Goal: Task Accomplishment & Management: Use online tool/utility

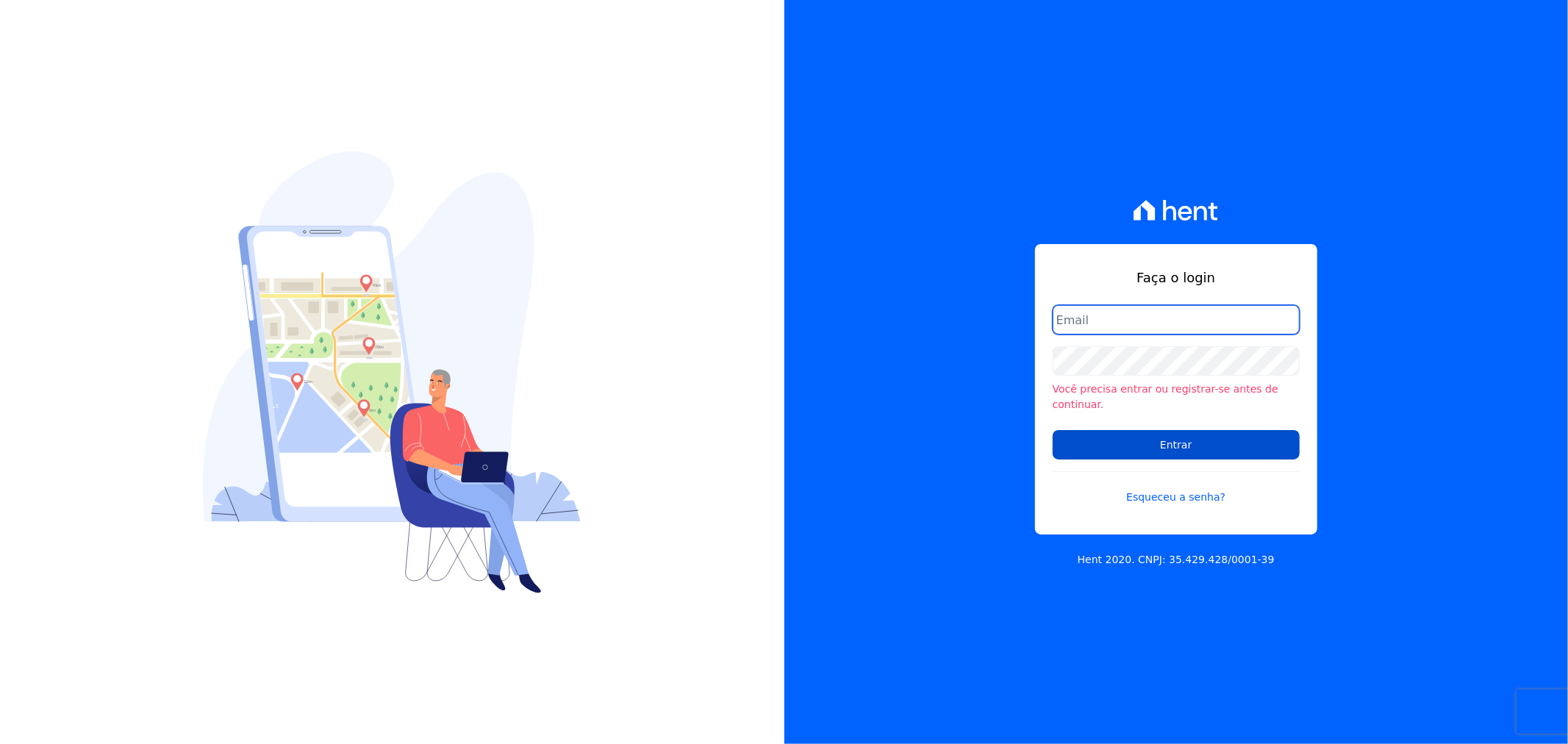
type input "gleice.santos@alcanceengenharia.com.br"
click at [1164, 436] on input "Entrar" at bounding box center [1176, 445] width 247 height 30
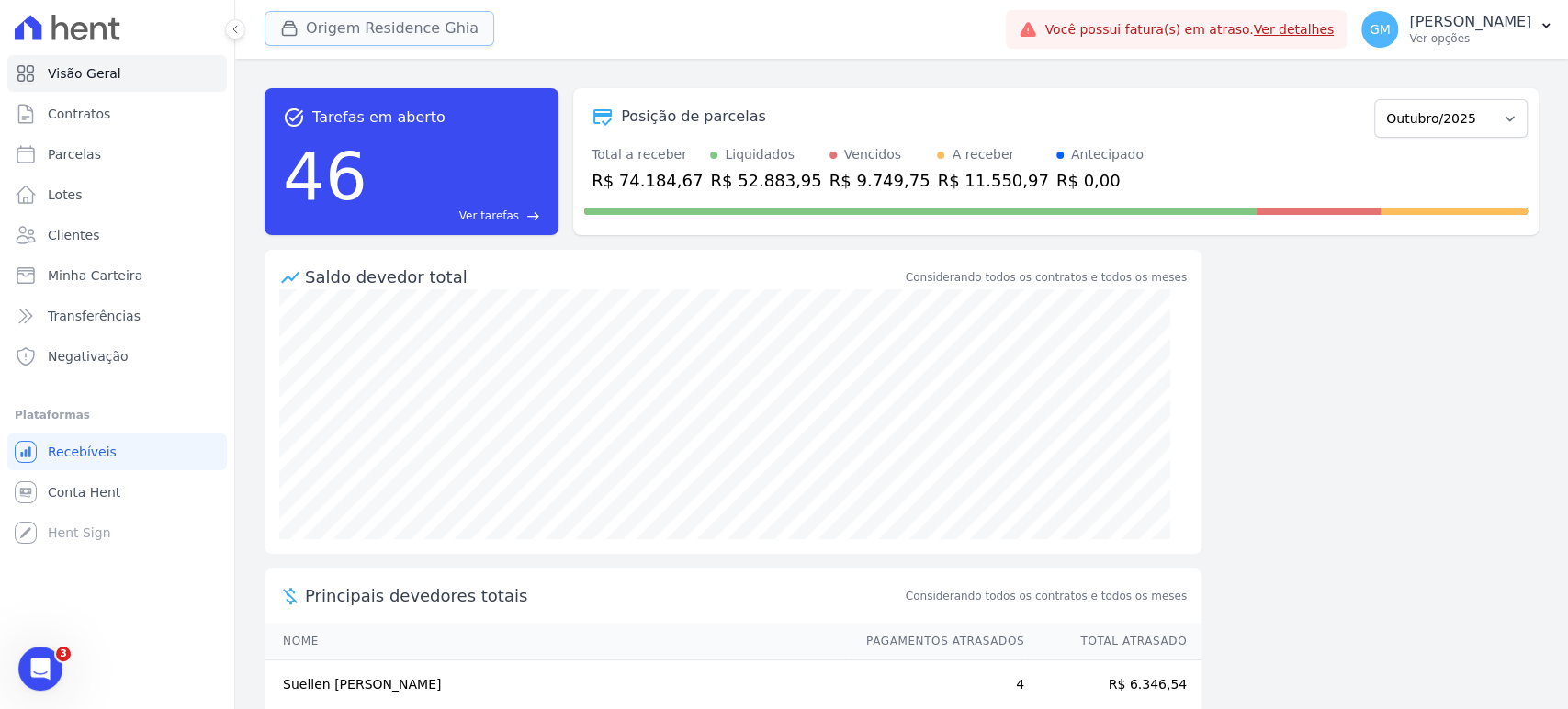
click at [364, 38] on button "Origem Residence Ghia" at bounding box center [379, 29] width 230 height 35
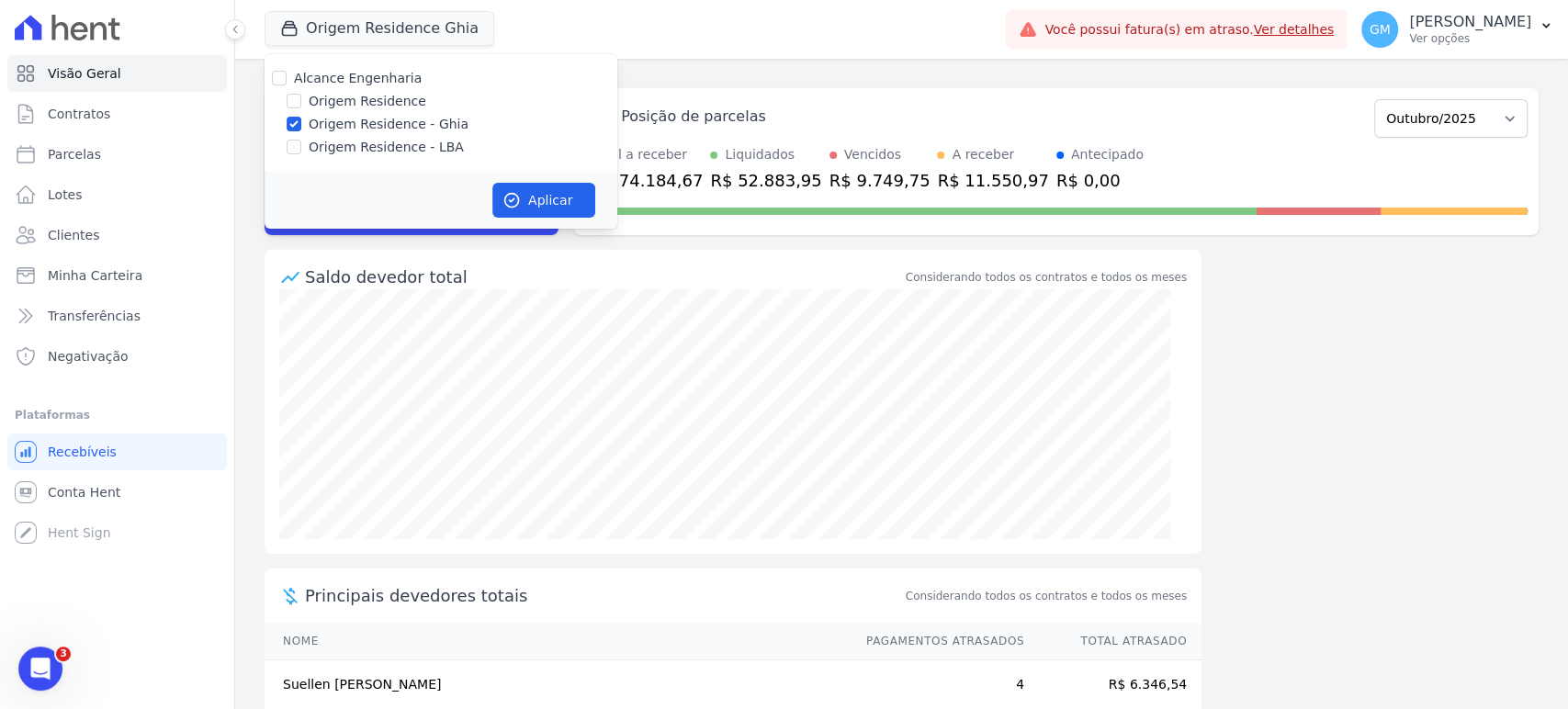
click at [342, 99] on label "Origem Residence" at bounding box center [367, 101] width 117 height 19
click at [301, 99] on input "Origem Residence" at bounding box center [294, 100] width 14 height 14
checkbox input "true"
click at [354, 156] on label "Origem Residence - LBA" at bounding box center [386, 148] width 155 height 19
click at [301, 154] on input "Origem Residence - LBA" at bounding box center [294, 146] width 14 height 14
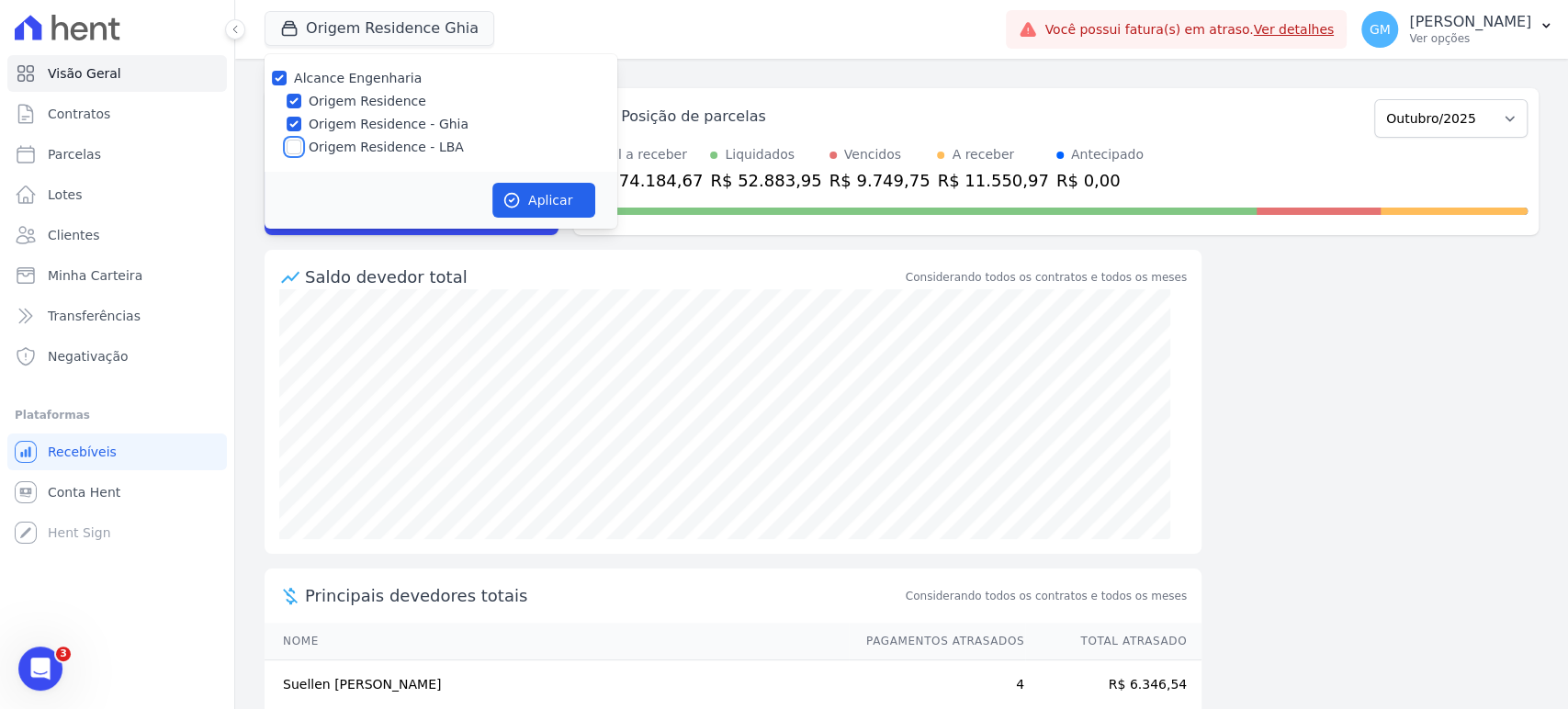
checkbox input "true"
click at [538, 199] on button "Aplicar" at bounding box center [544, 200] width 103 height 35
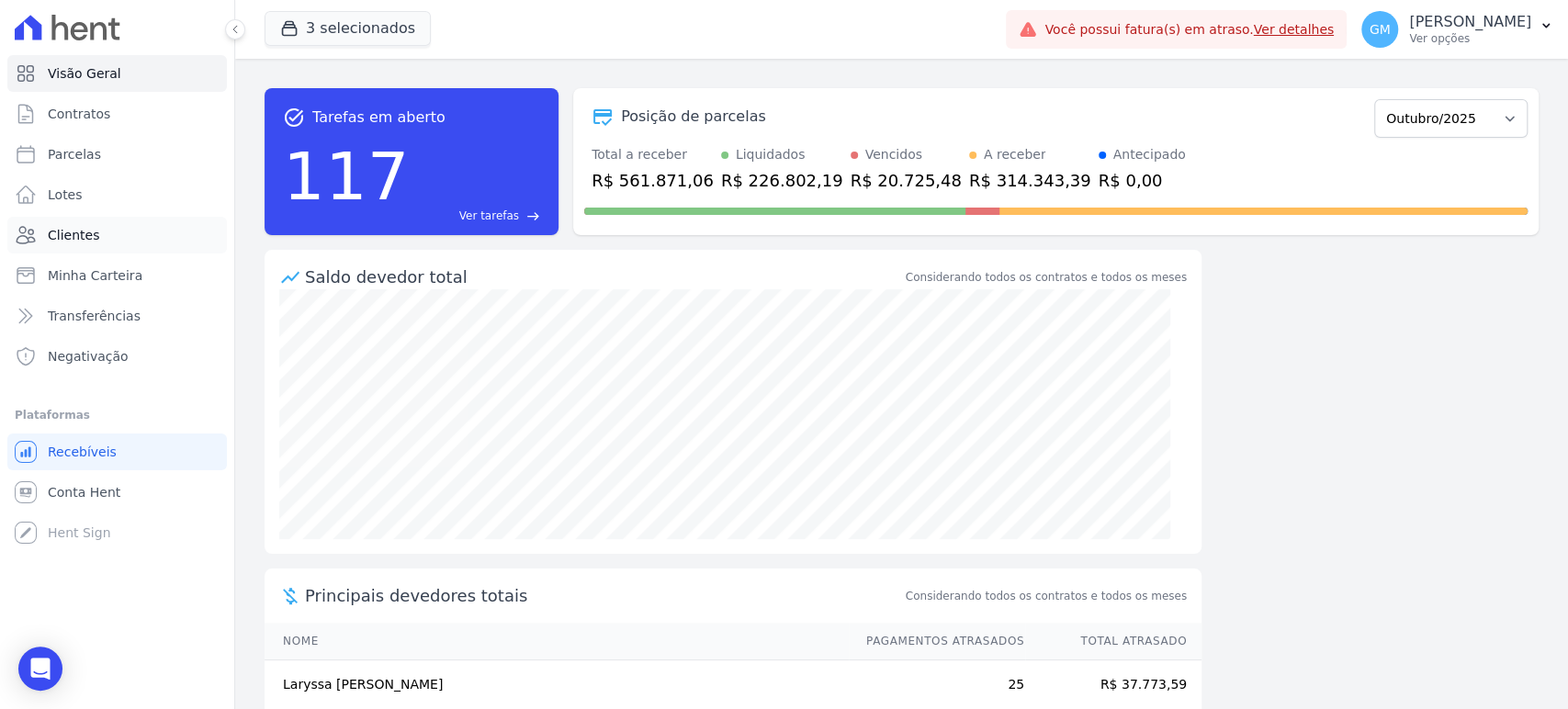
click at [101, 241] on link "Clientes" at bounding box center [117, 234] width 219 height 37
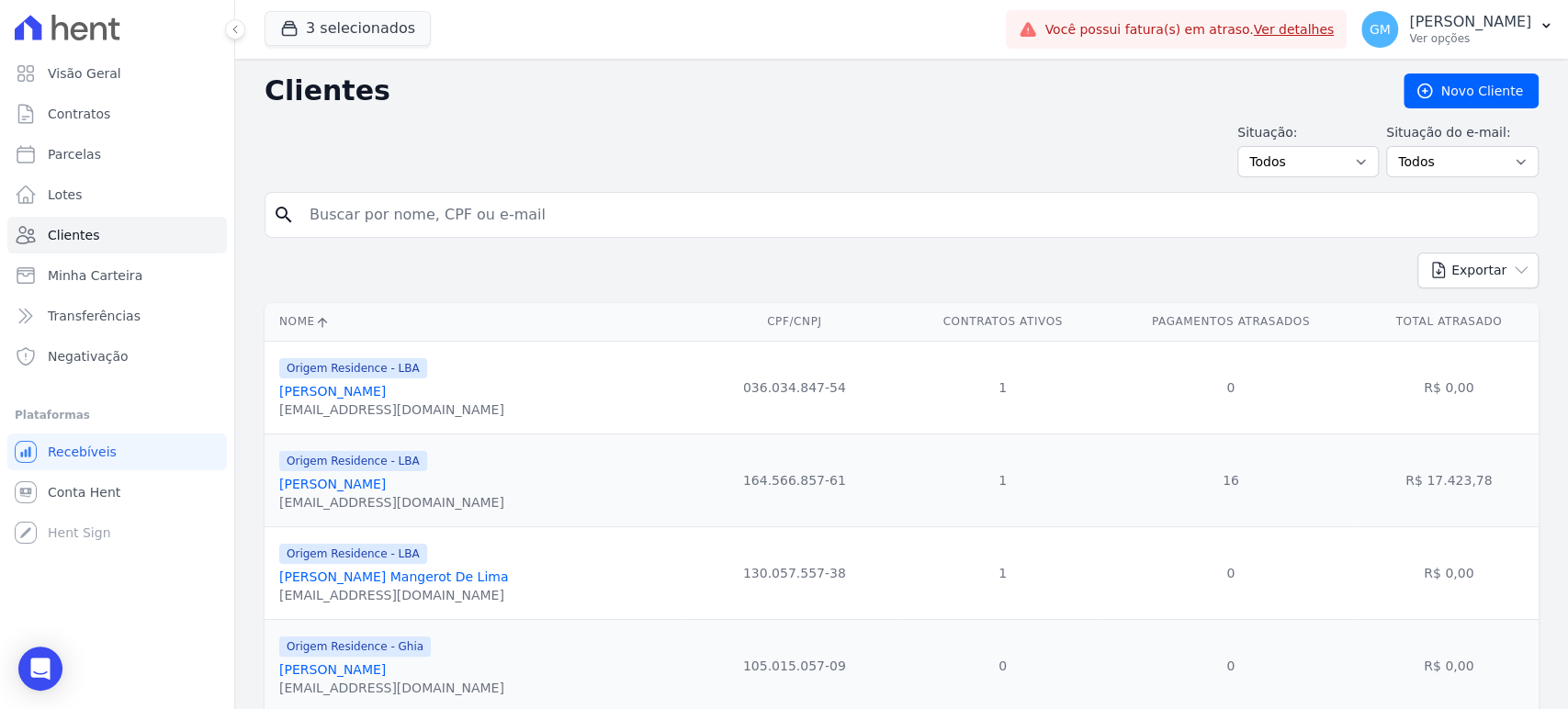
click at [309, 395] on link "[PERSON_NAME]" at bounding box center [333, 391] width 107 height 14
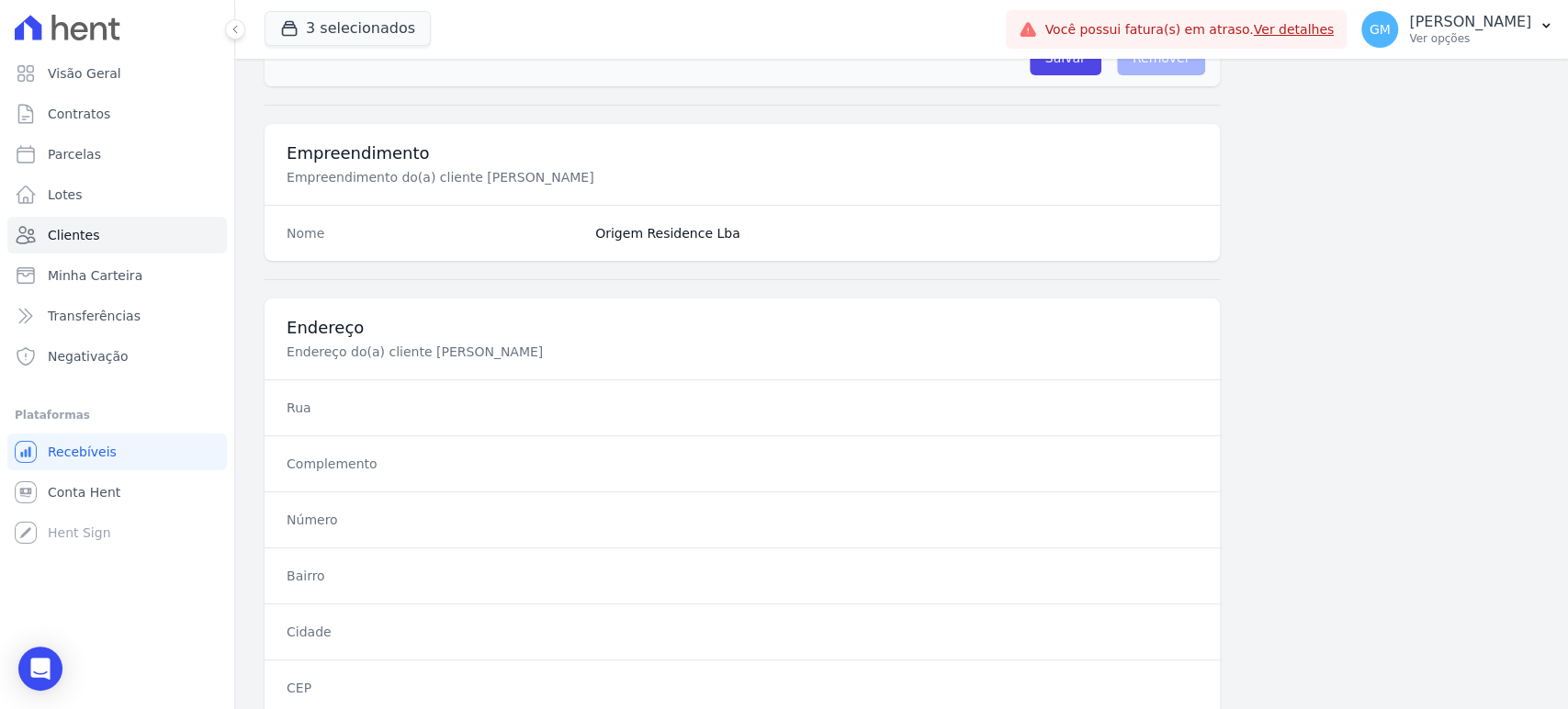
scroll to position [1005, 0]
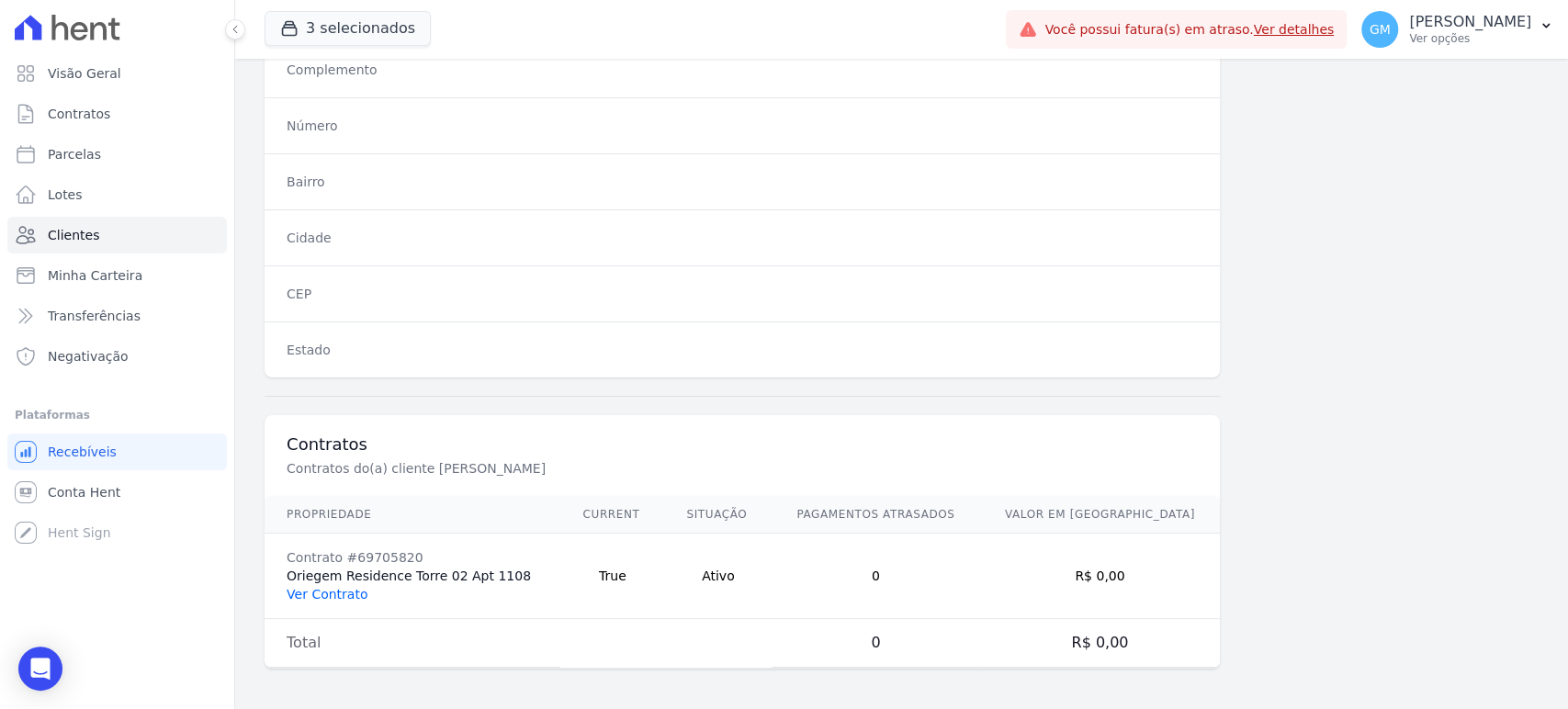
click at [317, 598] on link "Ver Contrato" at bounding box center [327, 594] width 81 height 14
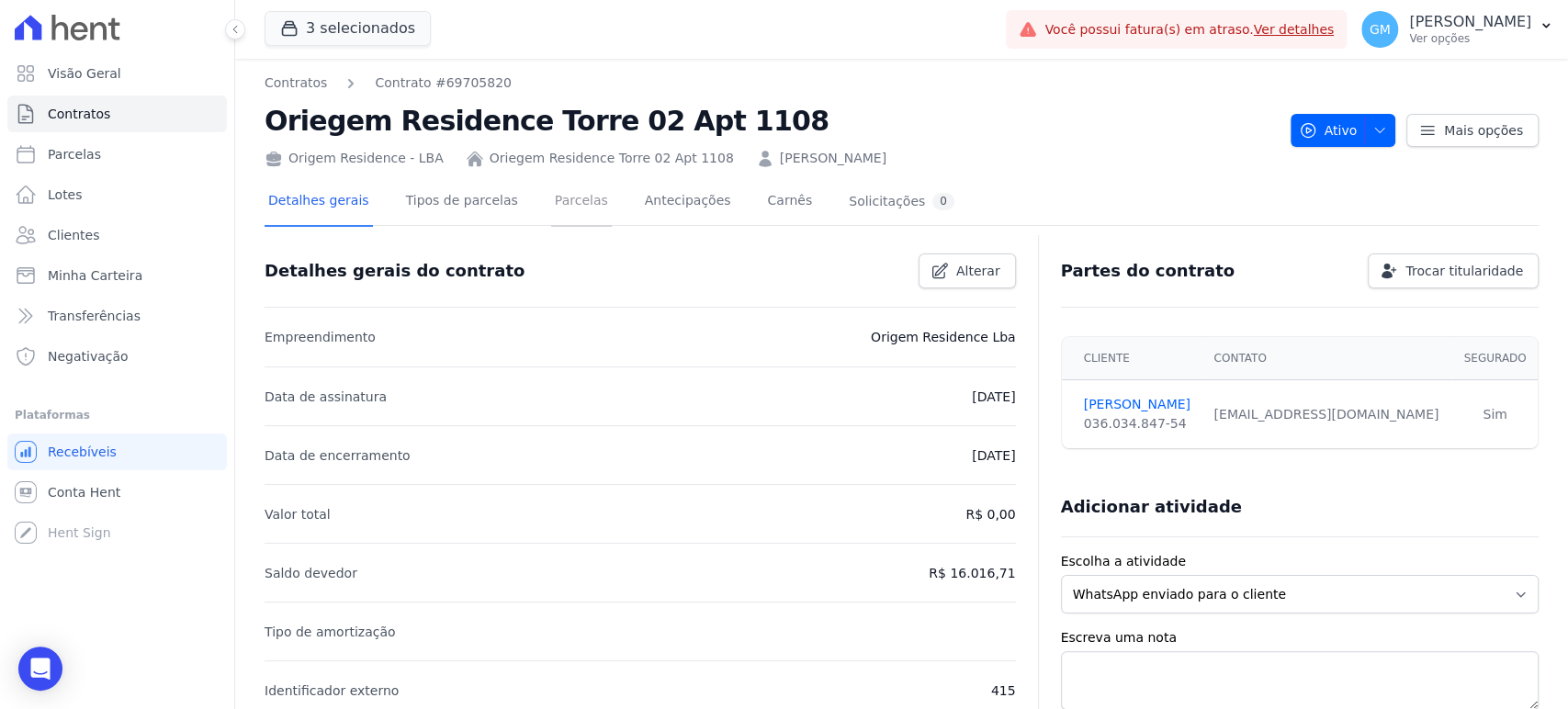
click at [556, 200] on link "Parcelas" at bounding box center [581, 202] width 61 height 49
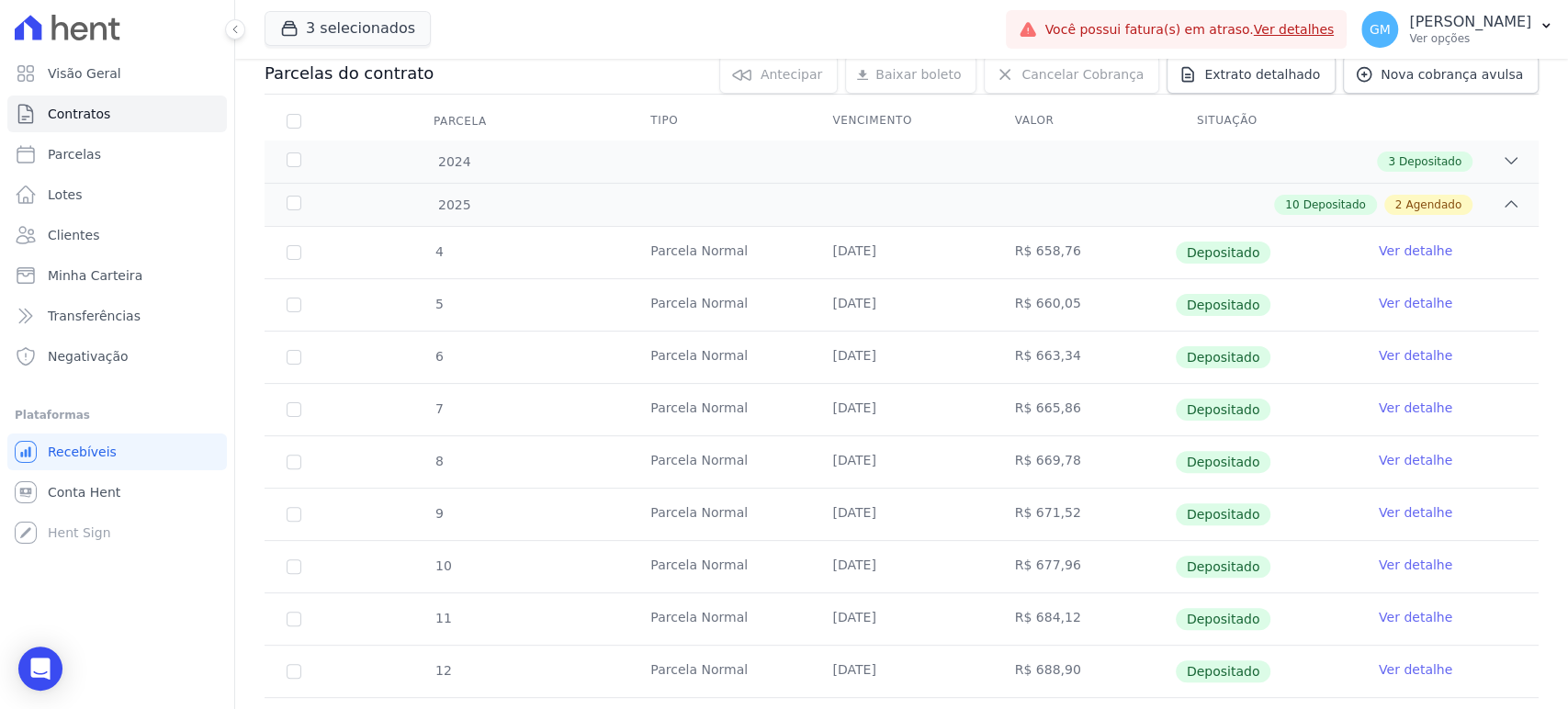
scroll to position [488, 0]
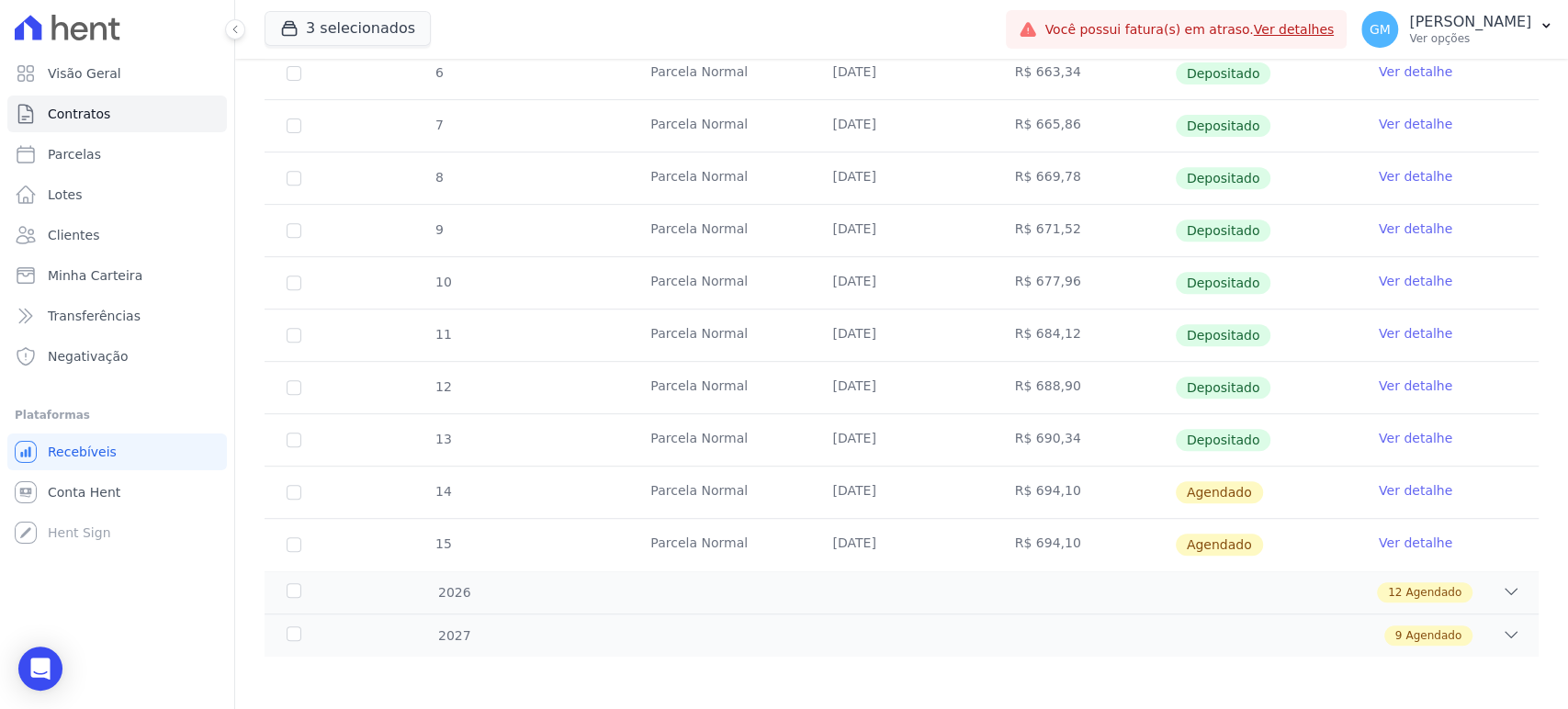
drag, startPoint x: 1066, startPoint y: 483, endPoint x: 1020, endPoint y: 486, distance: 46.1
click at [1020, 486] on td "R$ 694,10" at bounding box center [1084, 493] width 182 height 51
copy td "694,10"
click at [99, 233] on link "Clientes" at bounding box center [117, 234] width 219 height 37
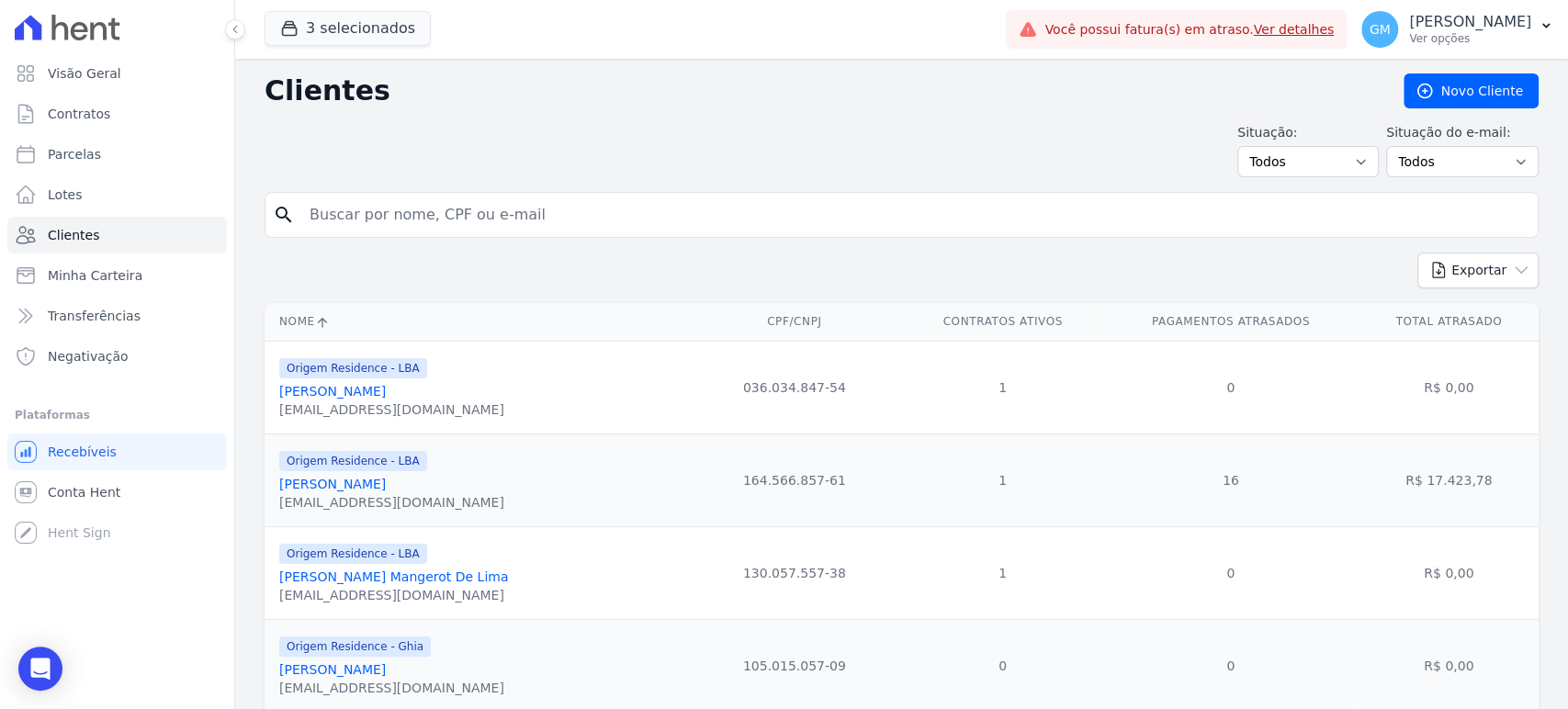
click at [366, 213] on input "search" at bounding box center [914, 214] width 1232 height 37
click at [287, 483] on link "[PERSON_NAME]" at bounding box center [333, 483] width 107 height 14
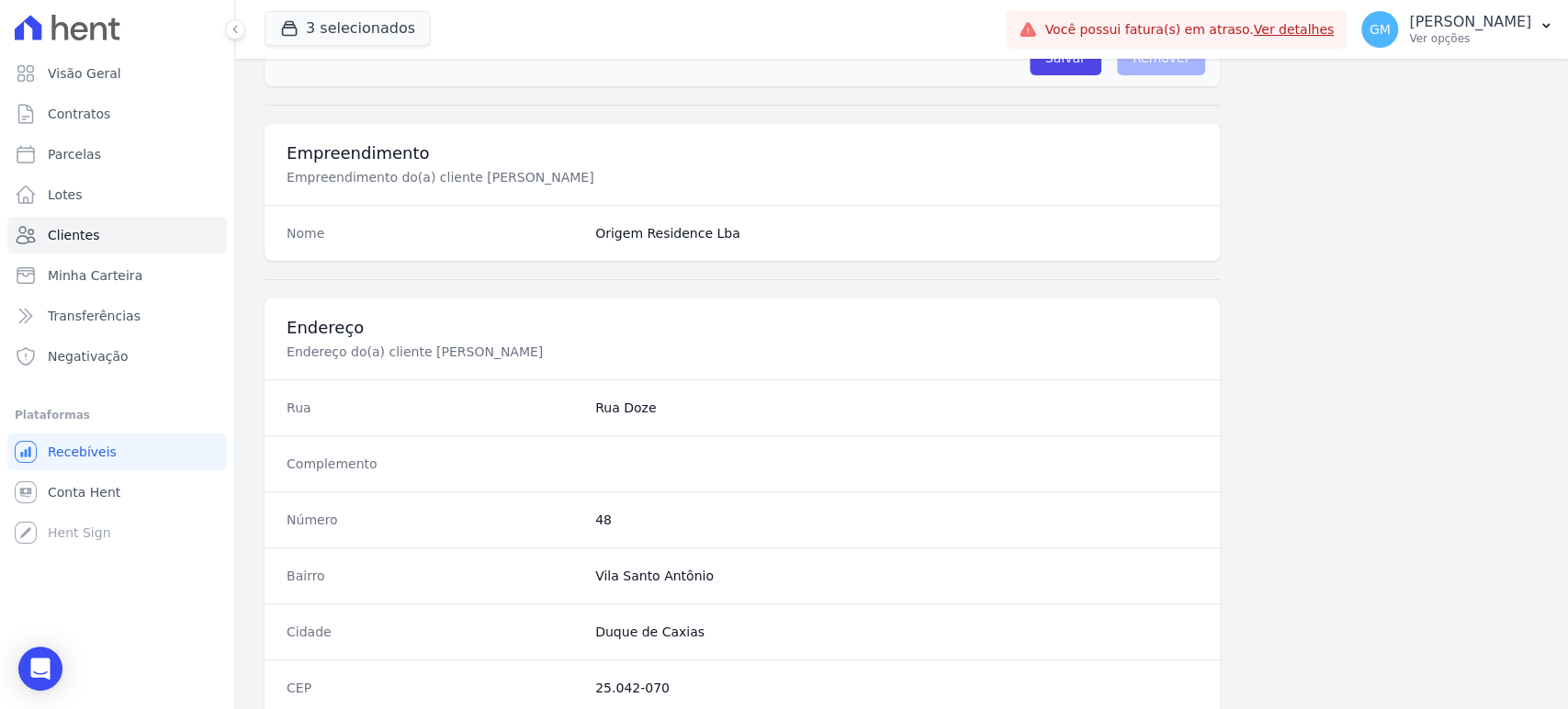
scroll to position [1005, 0]
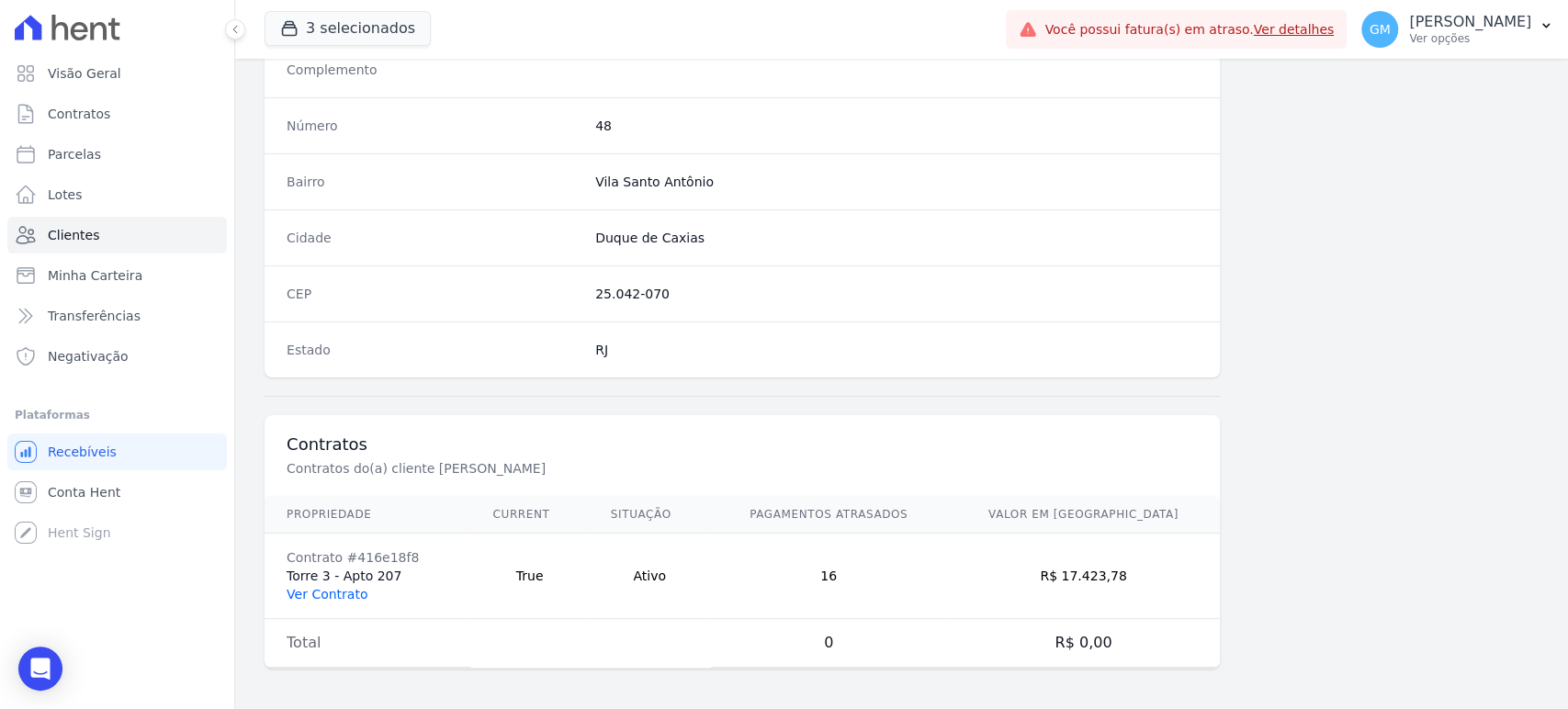
click at [353, 587] on link "Ver Contrato" at bounding box center [327, 594] width 81 height 14
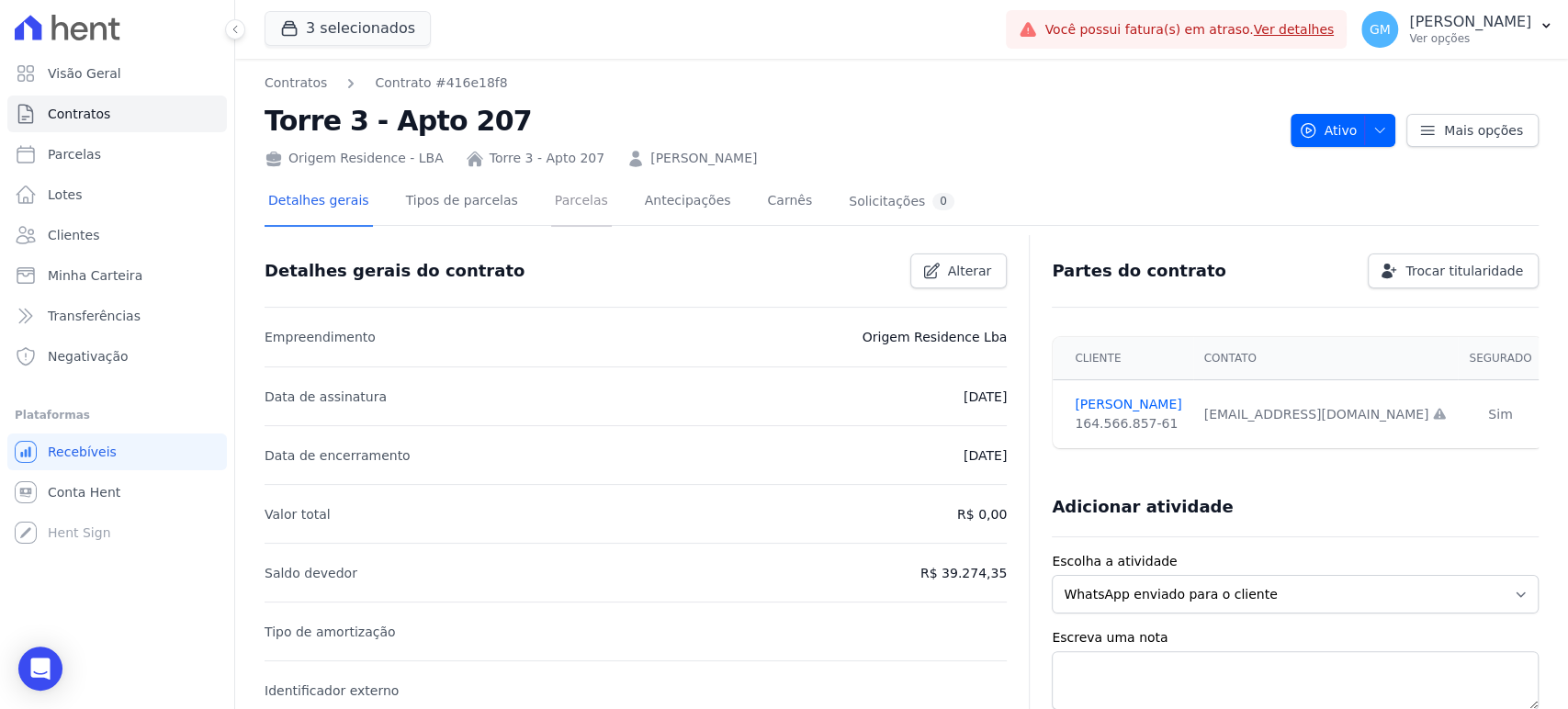
click at [551, 196] on link "Parcelas" at bounding box center [581, 202] width 61 height 49
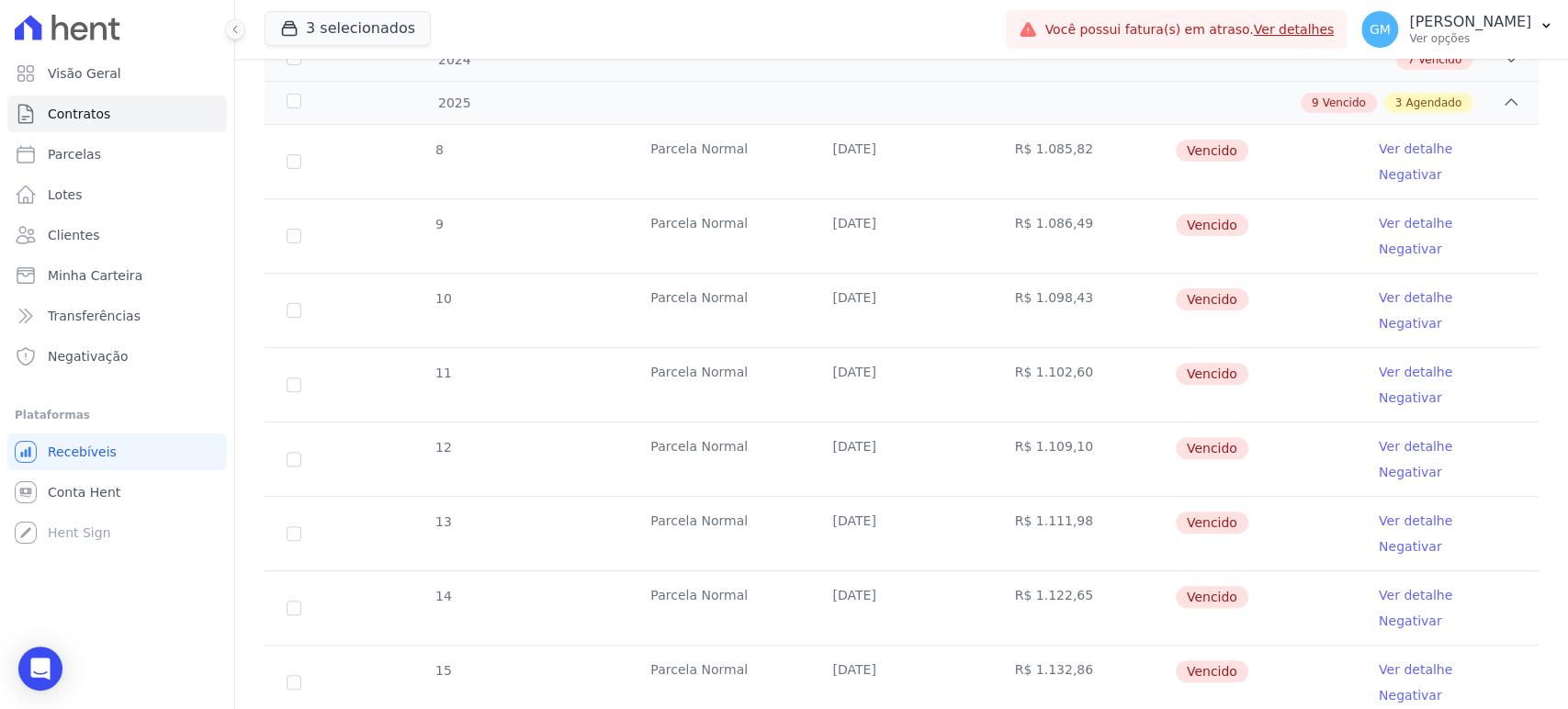
scroll to position [488, 0]
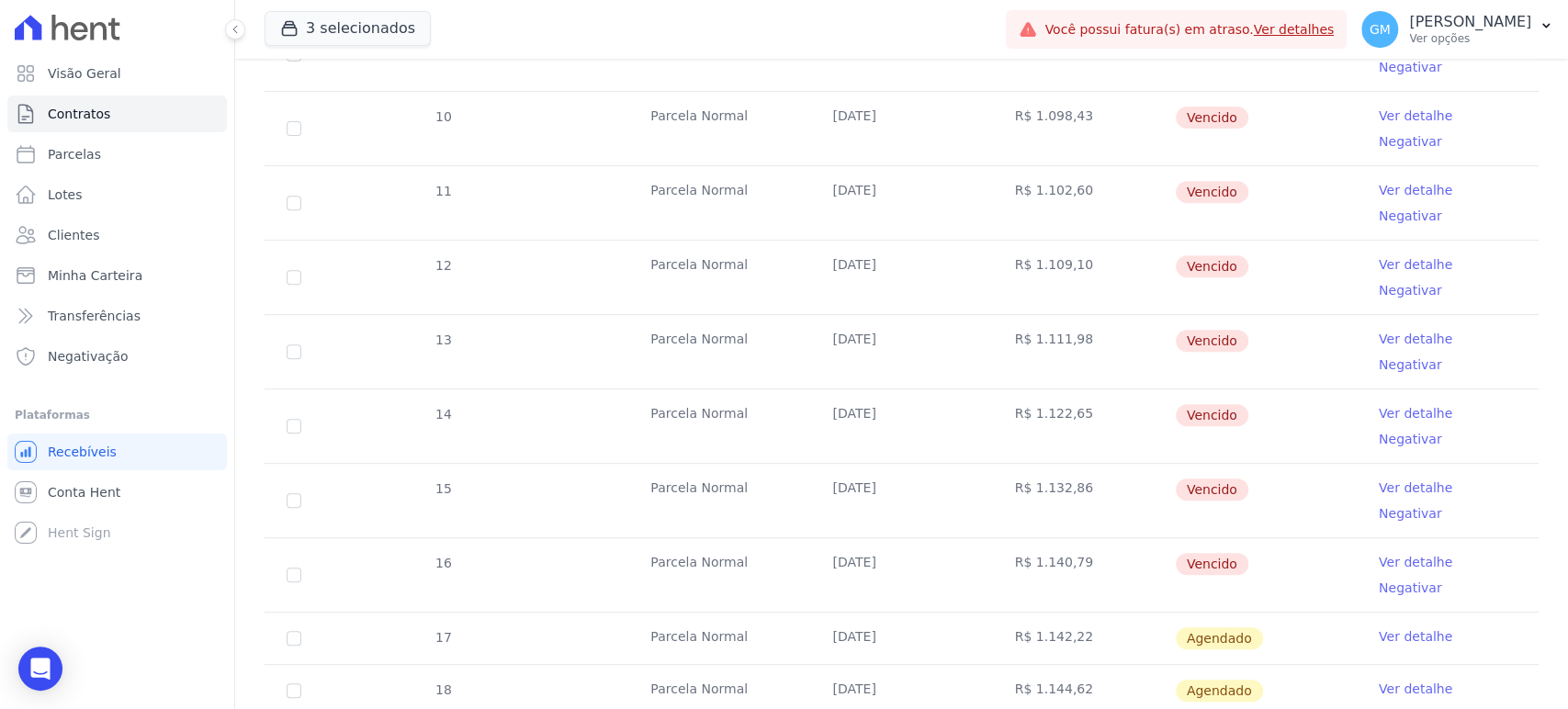
drag, startPoint x: 889, startPoint y: 437, endPoint x: 812, endPoint y: 439, distance: 77.0
click at [812, 613] on td "[DATE]" at bounding box center [901, 638] width 182 height 51
drag, startPoint x: 902, startPoint y: 484, endPoint x: 824, endPoint y: 491, distance: 78.3
click at [824, 665] on td "[DATE]" at bounding box center [901, 691] width 182 height 51
copy td "[DATE]"
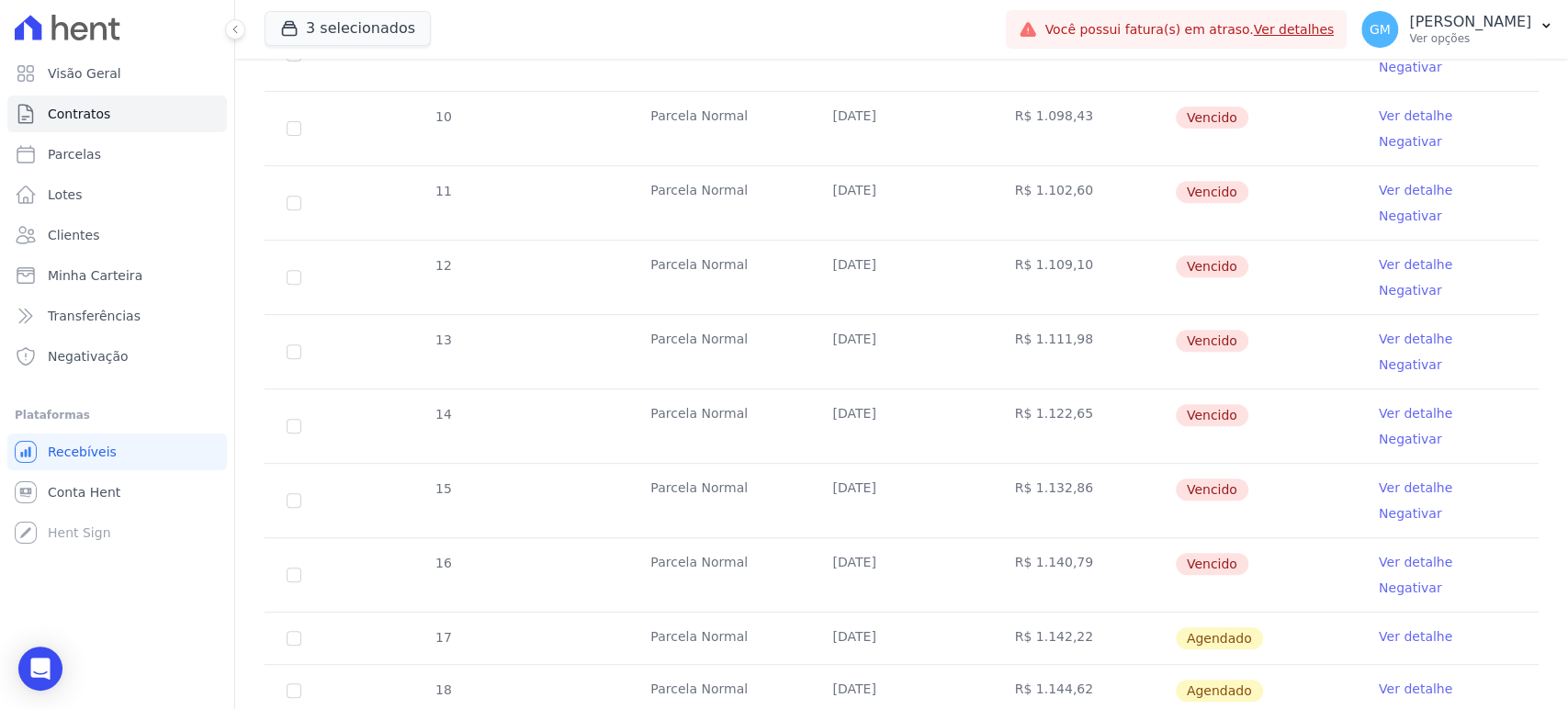
drag, startPoint x: 1077, startPoint y: 491, endPoint x: 1024, endPoint y: 495, distance: 53.2
click at [1024, 665] on td "R$ 1.144,62" at bounding box center [1084, 691] width 182 height 51
copy td "1.144,62"
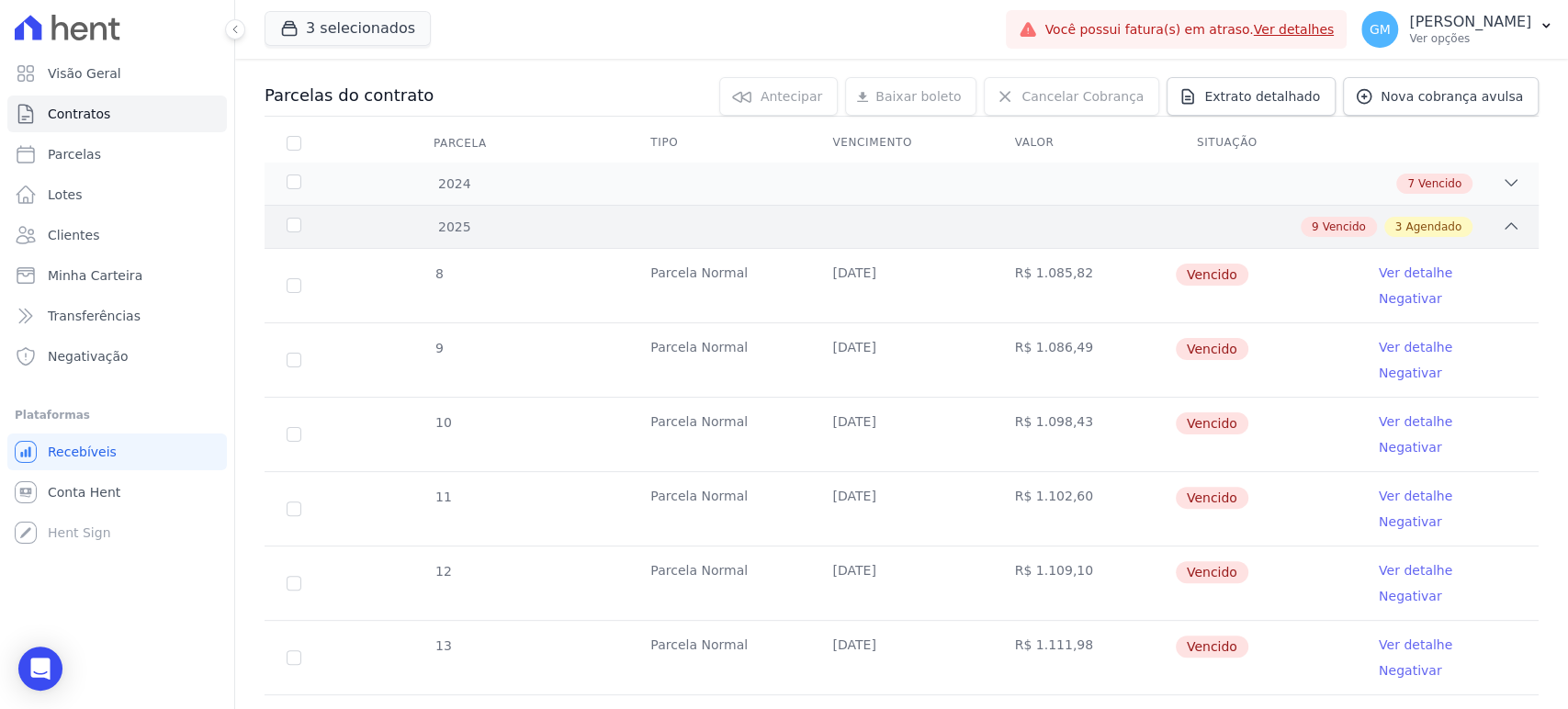
scroll to position [0, 0]
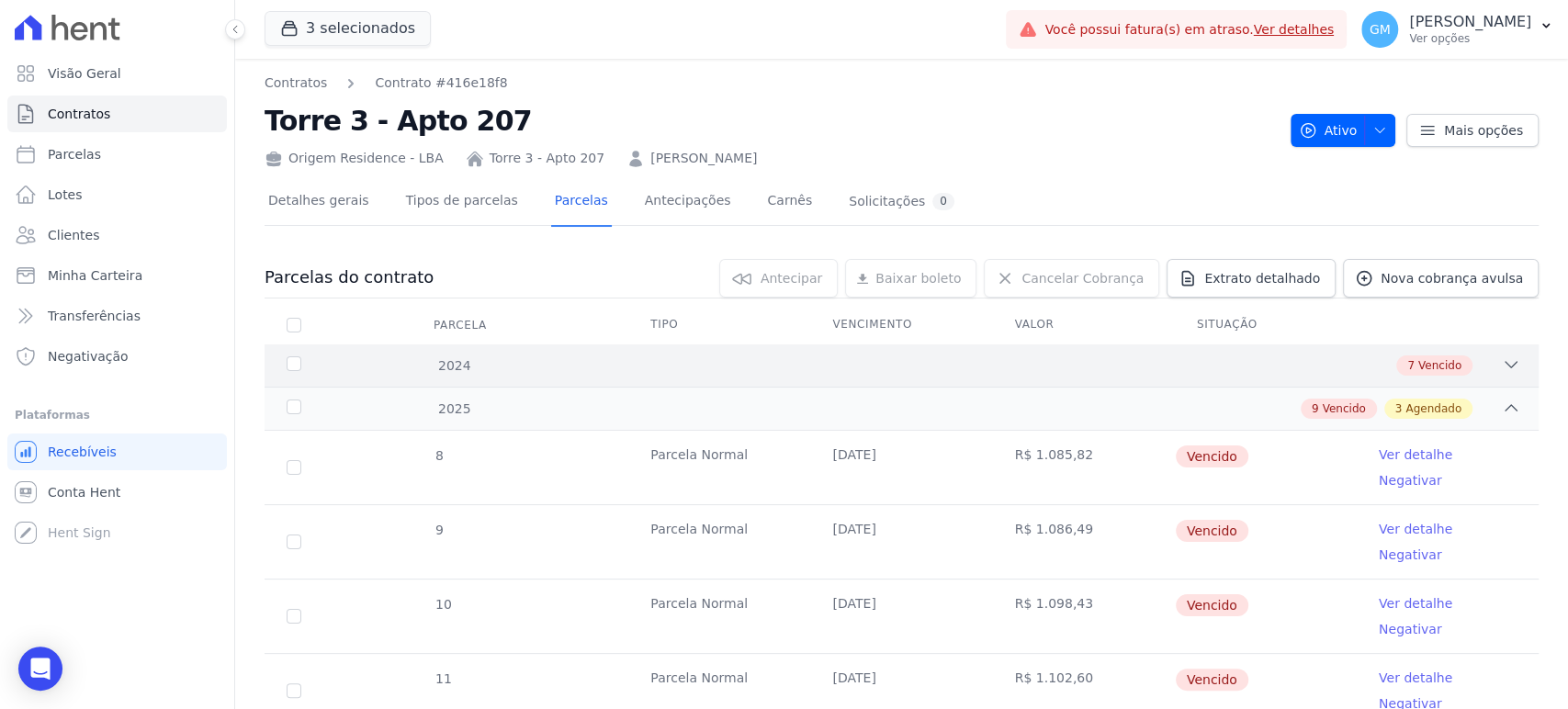
click at [1437, 360] on span "Vencido" at bounding box center [1439, 365] width 43 height 16
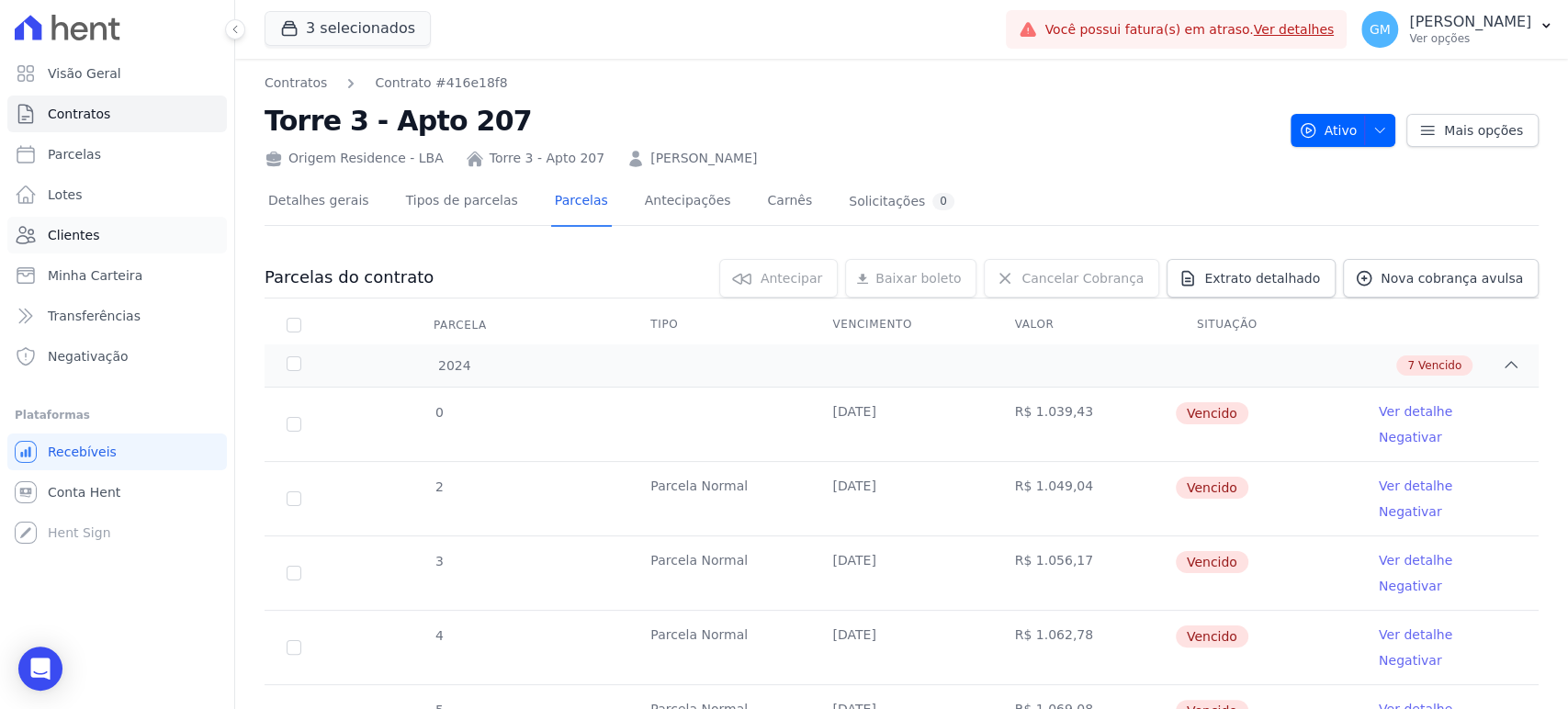
click at [92, 236] on span "Clientes" at bounding box center [73, 234] width 51 height 18
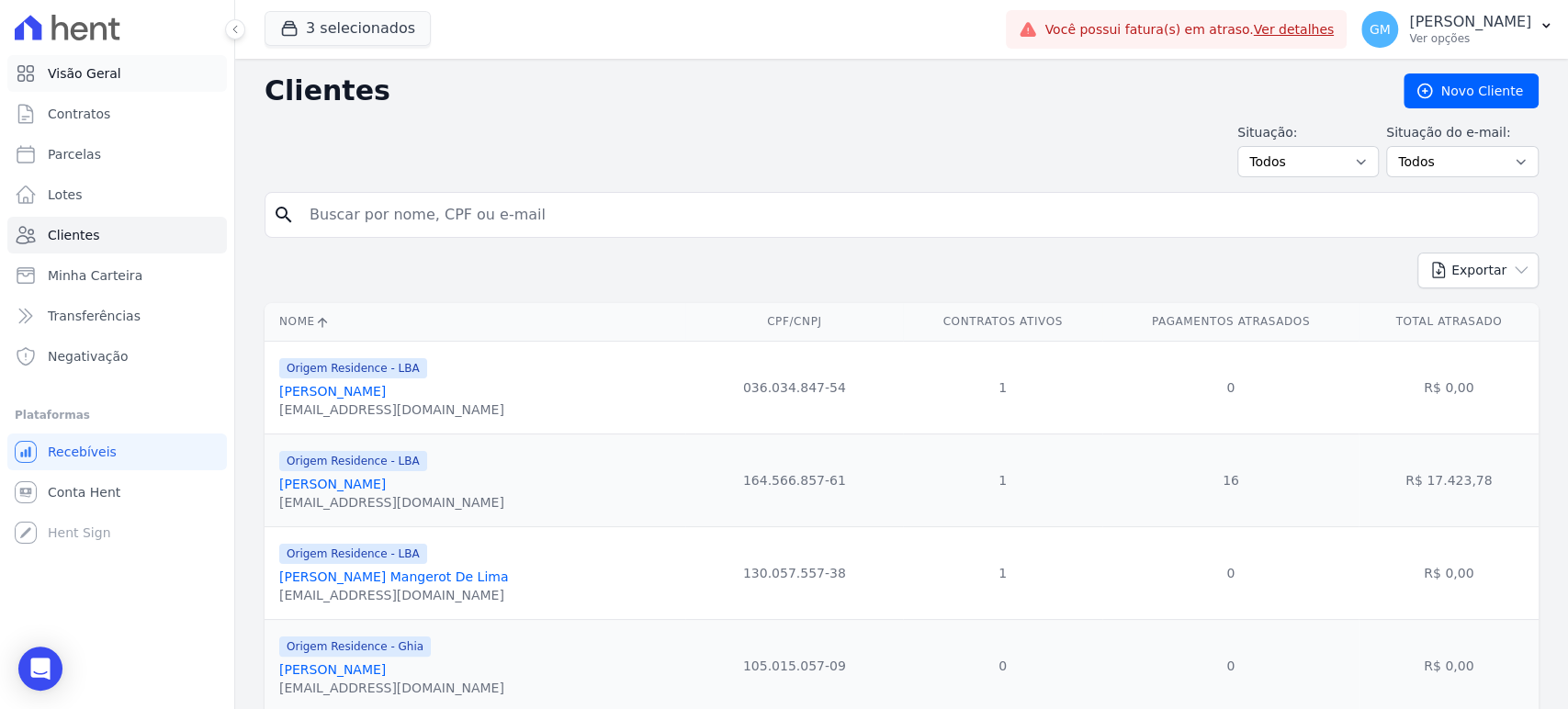
click at [123, 73] on link "Visão Geral" at bounding box center [117, 73] width 219 height 37
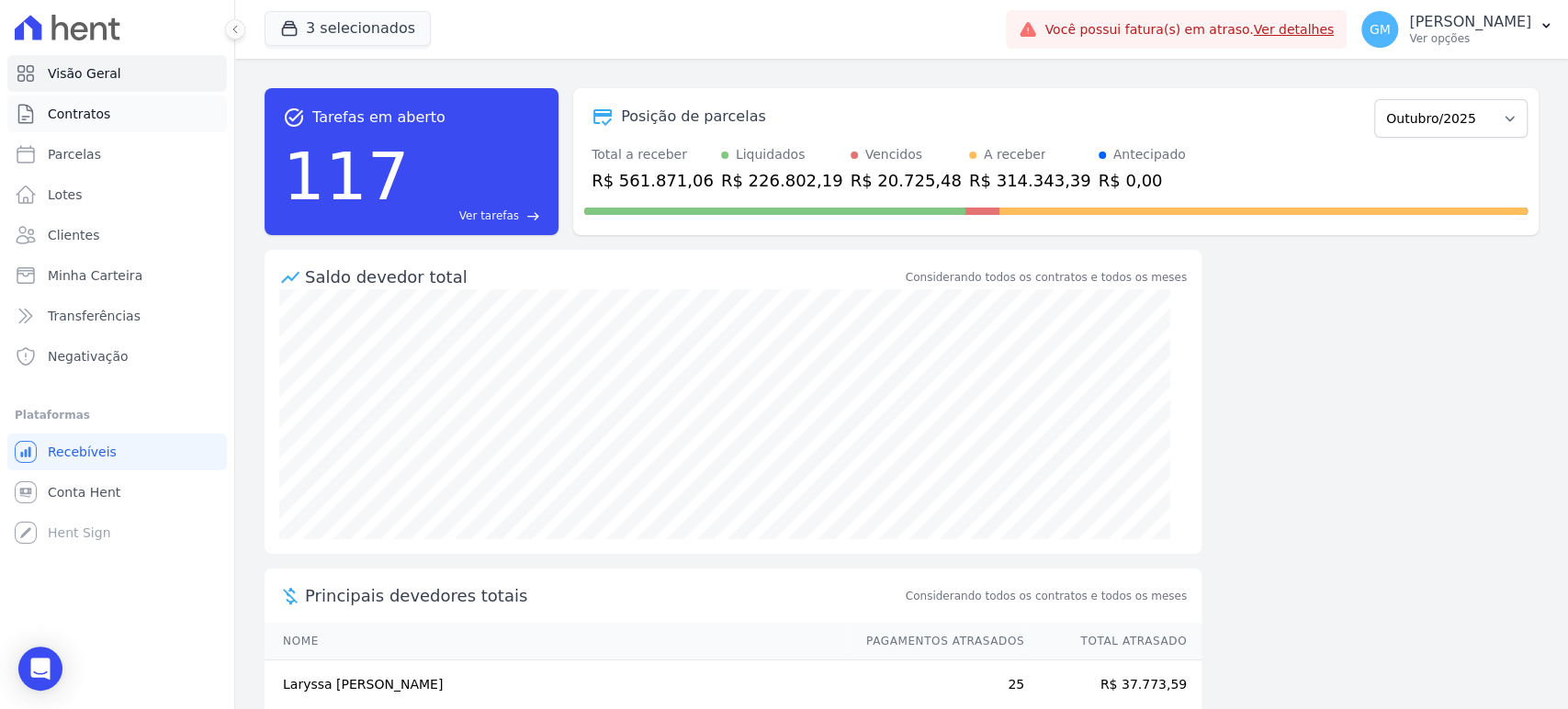
click at [112, 109] on link "Contratos" at bounding box center [117, 113] width 219 height 37
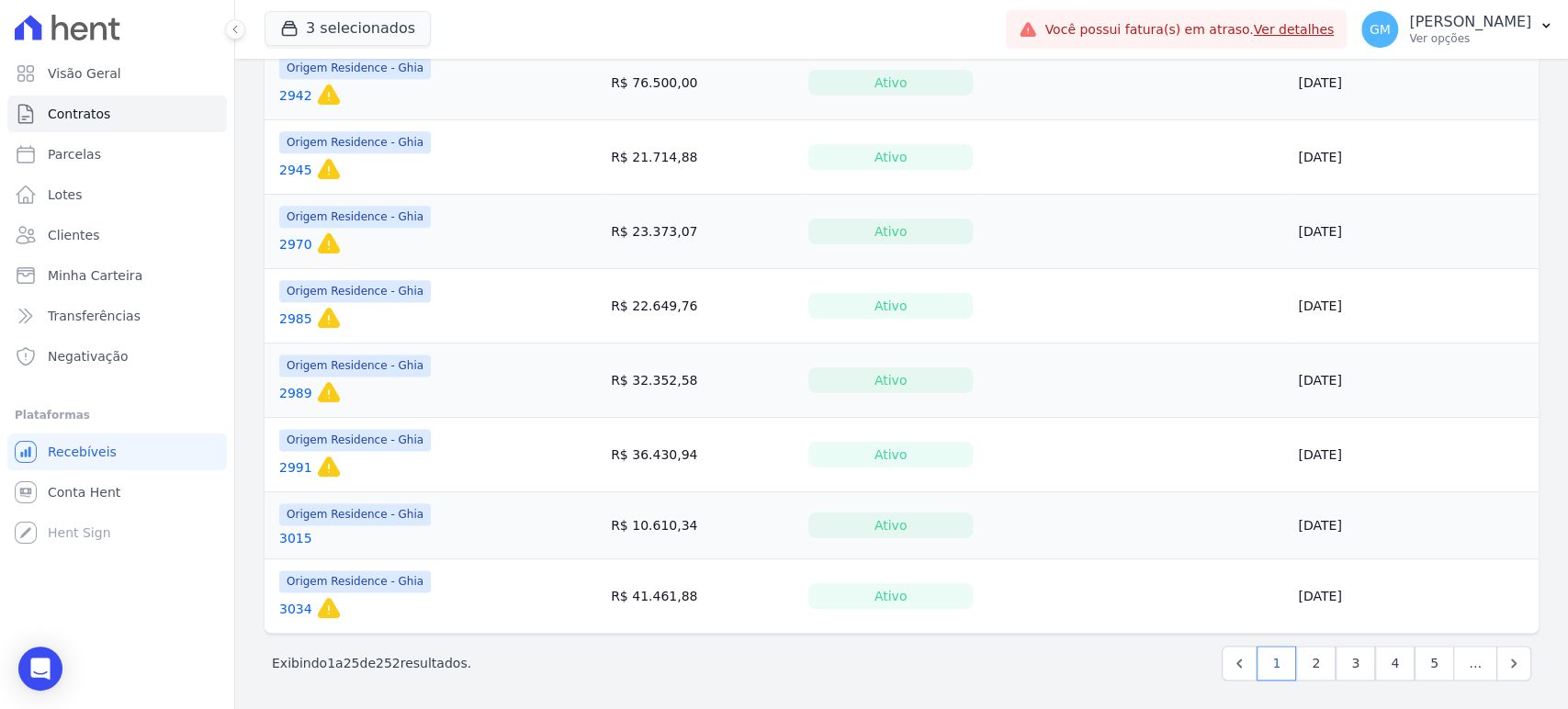
scroll to position [1434, 0]
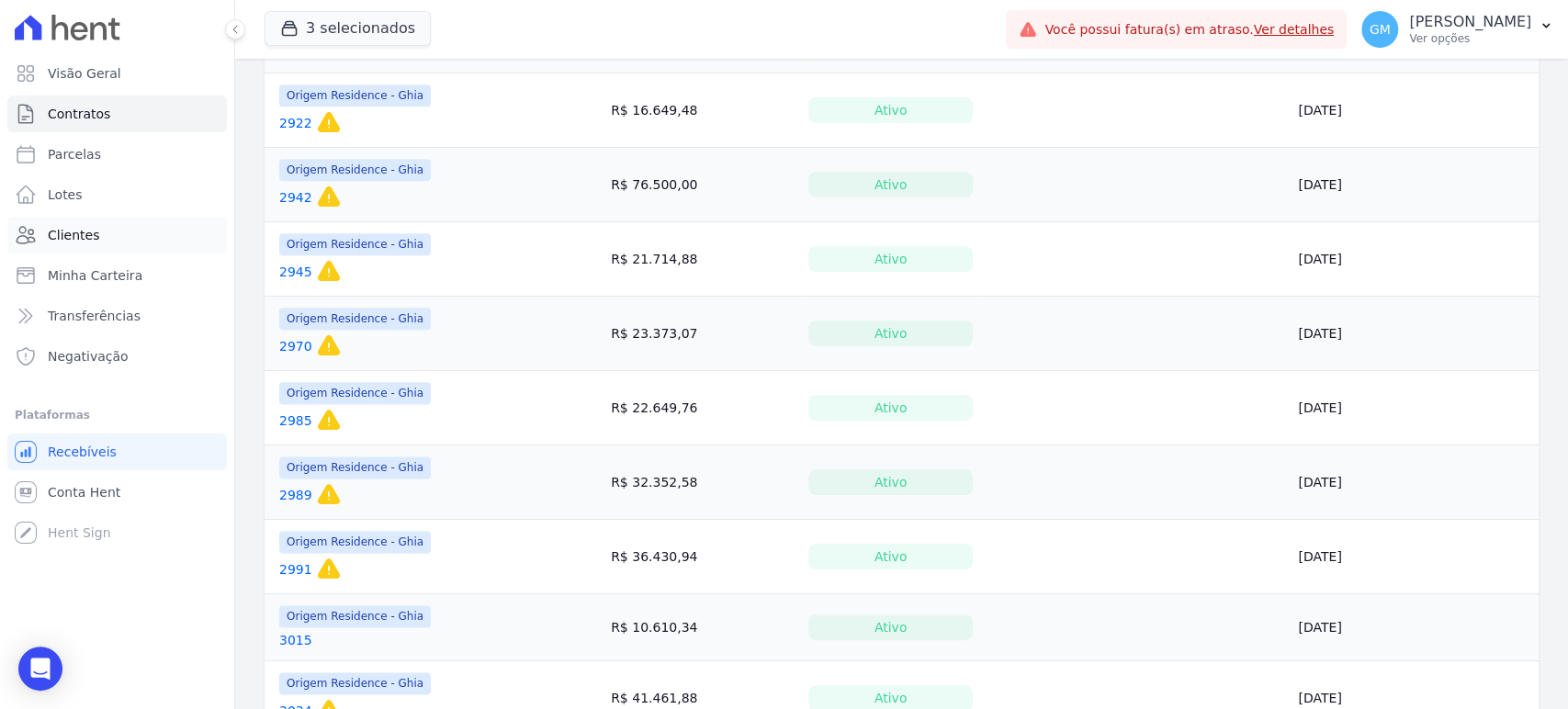
click at [83, 247] on link "Clientes" at bounding box center [117, 234] width 219 height 37
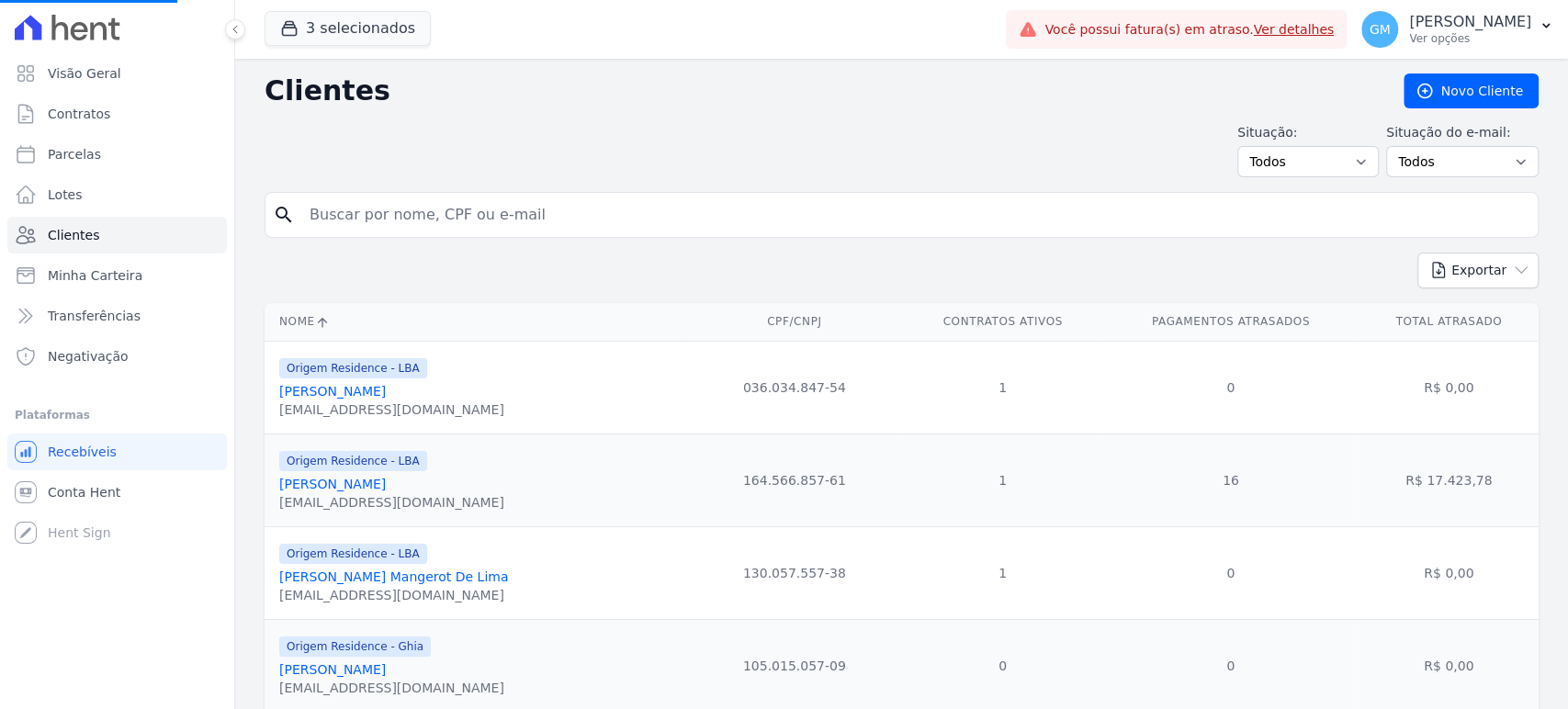
click at [353, 210] on input "search" at bounding box center [914, 214] width 1232 height 37
paste input "6.284,00"
type input "6.284,00"
click at [801, 225] on input "search" at bounding box center [914, 214] width 1232 height 37
type input "AGUIN"
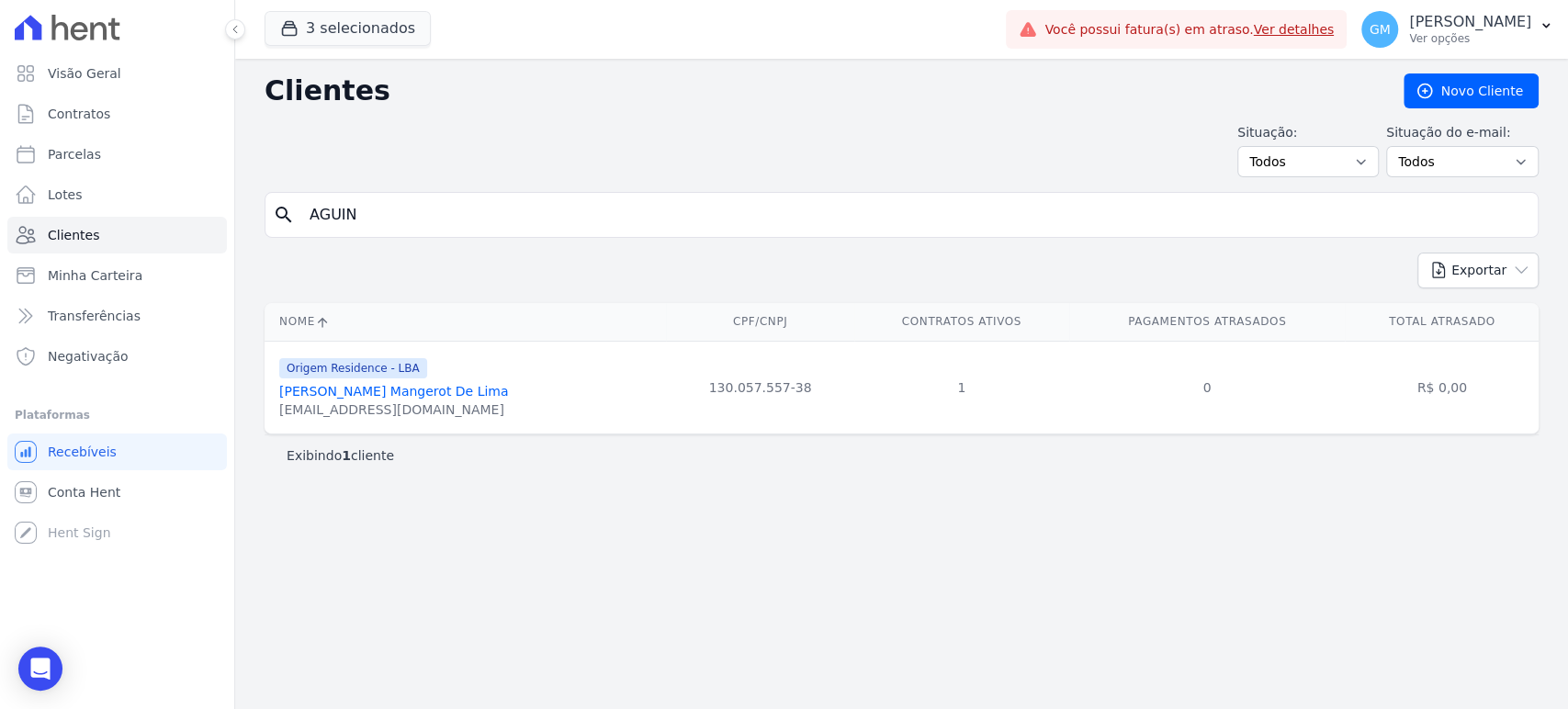
click at [348, 388] on link "[PERSON_NAME] Mangerot De Lima" at bounding box center [394, 391] width 229 height 14
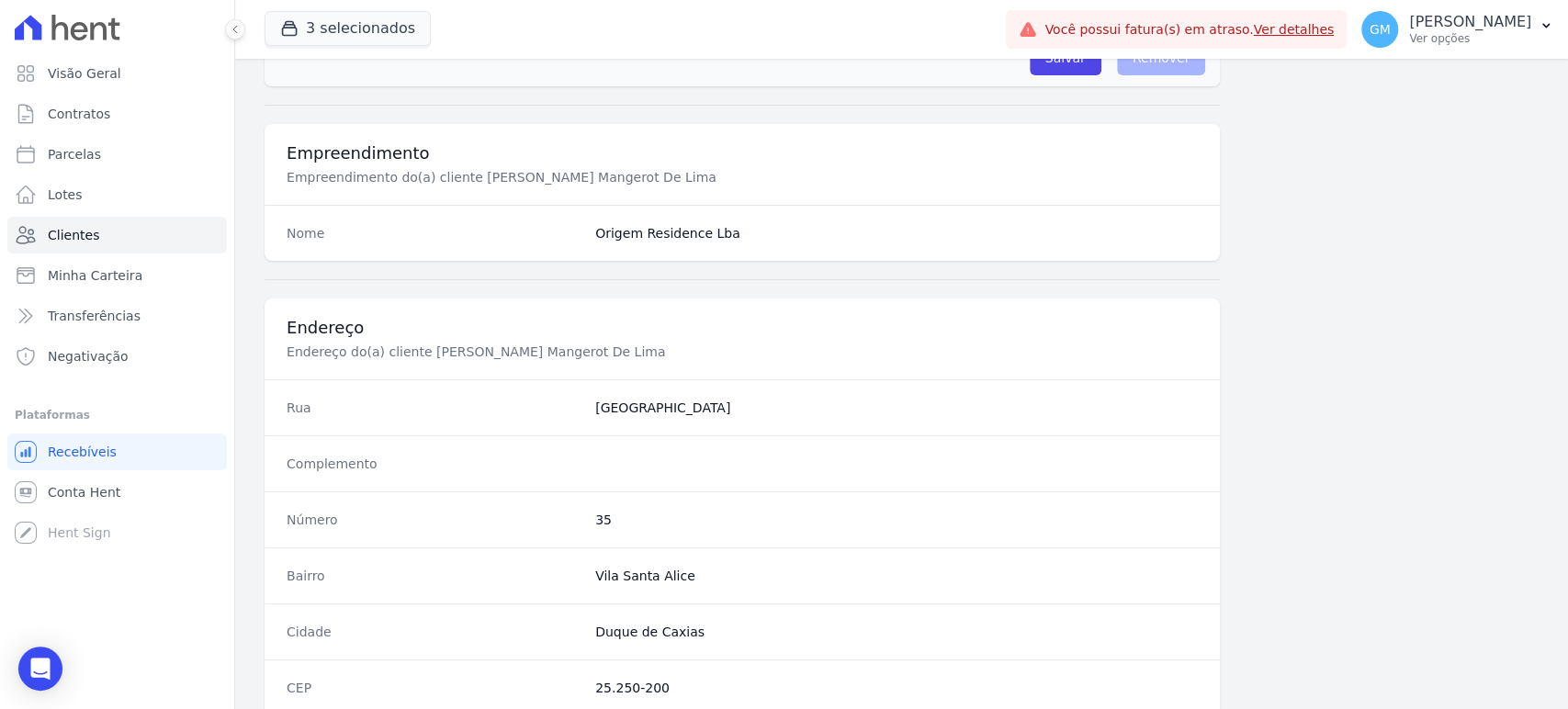
scroll to position [1005, 0]
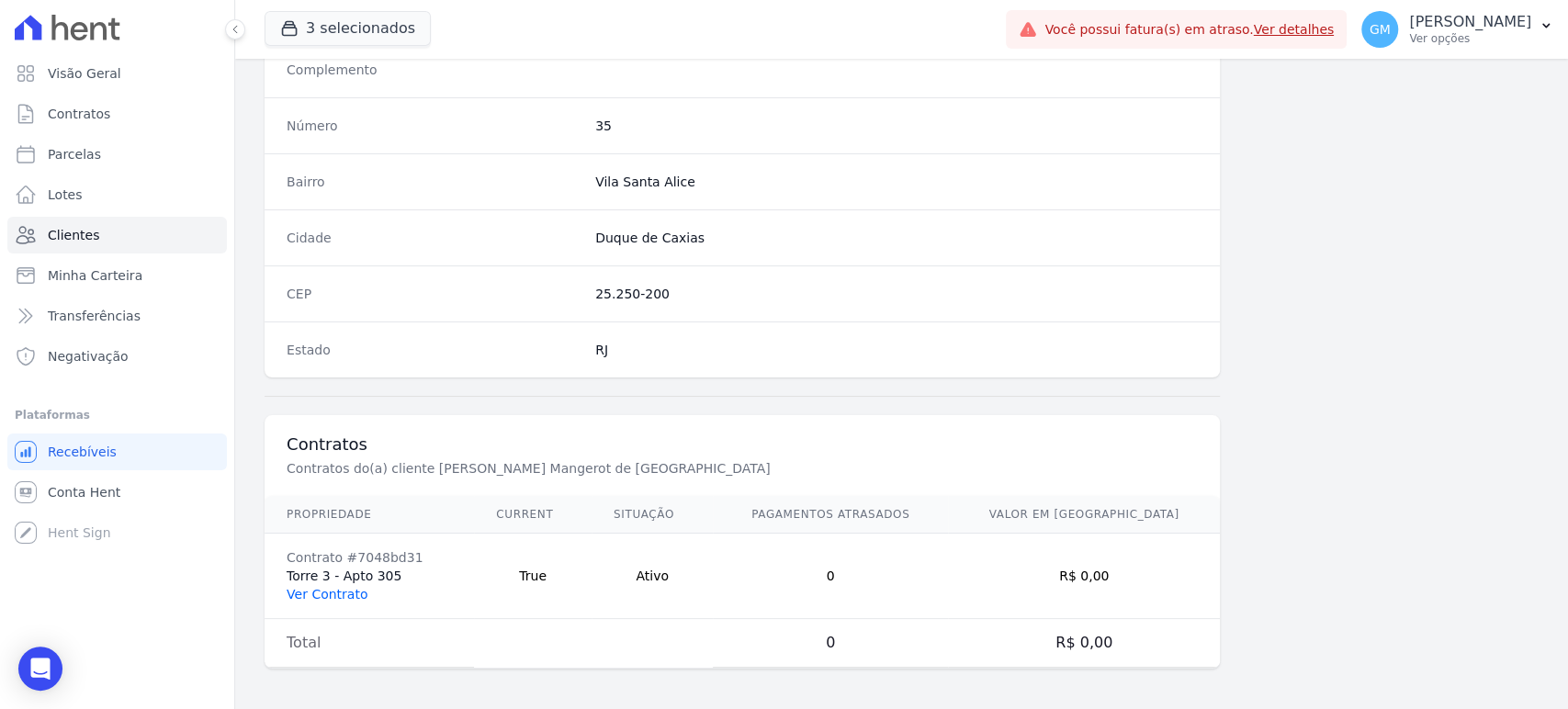
click at [336, 587] on link "Ver Contrato" at bounding box center [327, 594] width 81 height 14
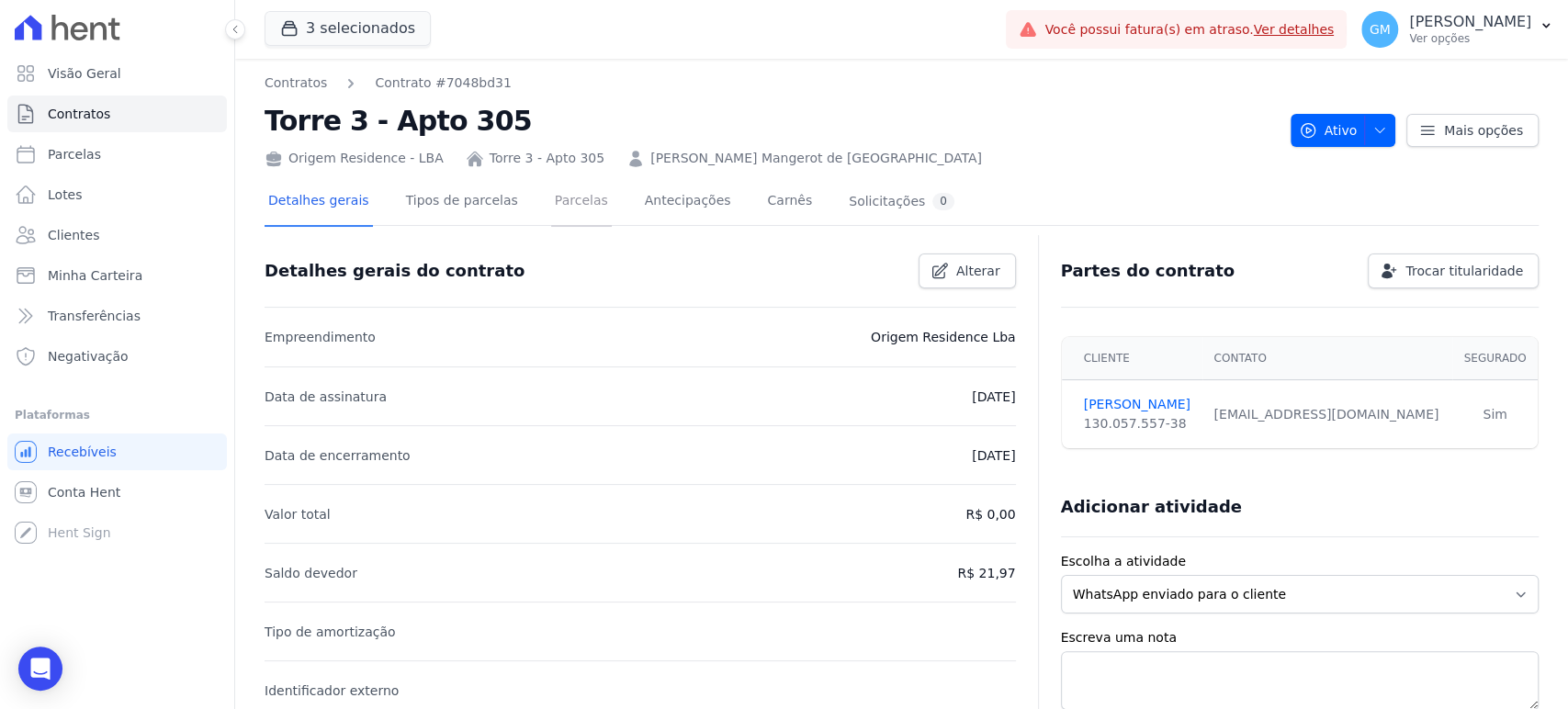
click at [556, 194] on link "Parcelas" at bounding box center [581, 202] width 61 height 49
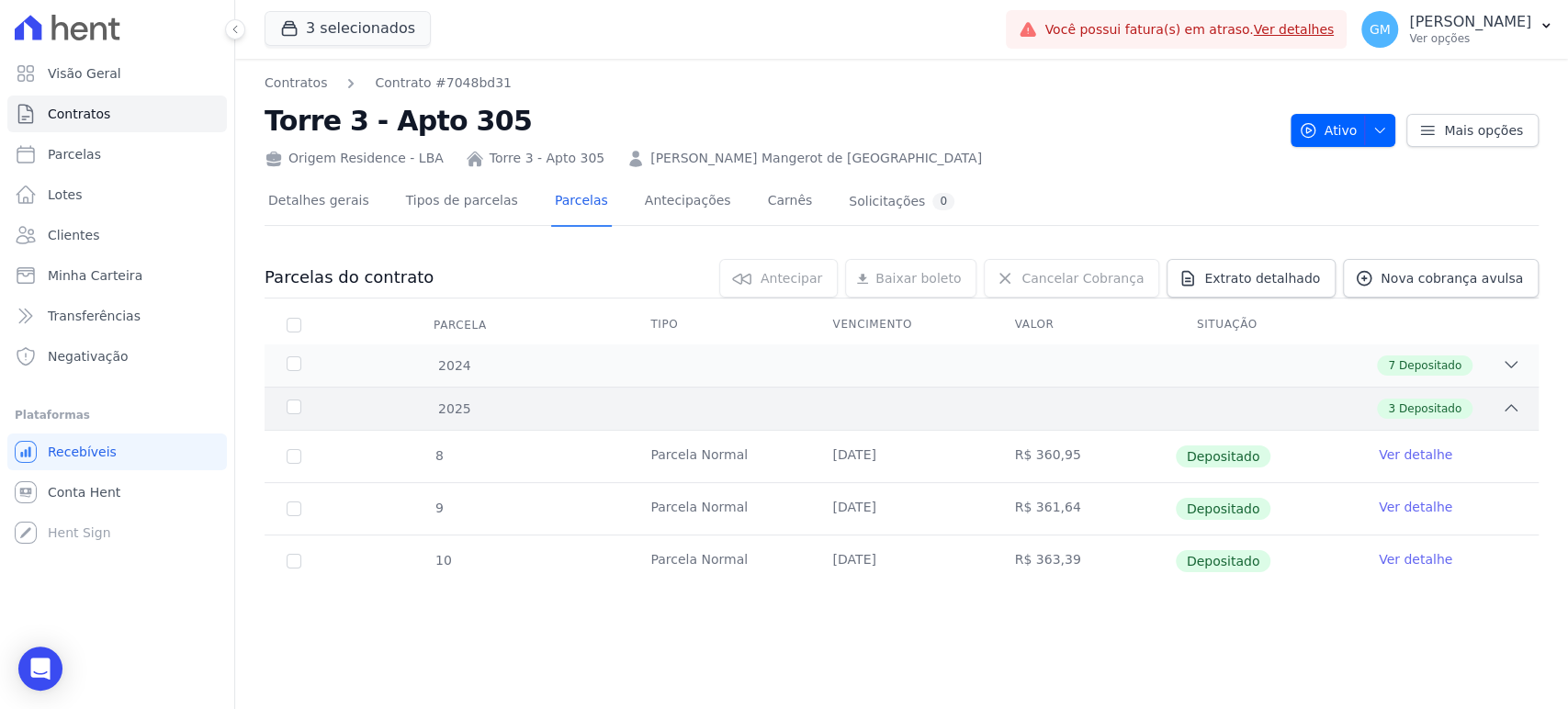
click at [1359, 401] on div "3 Depositado" at bounding box center [964, 408] width 1112 height 20
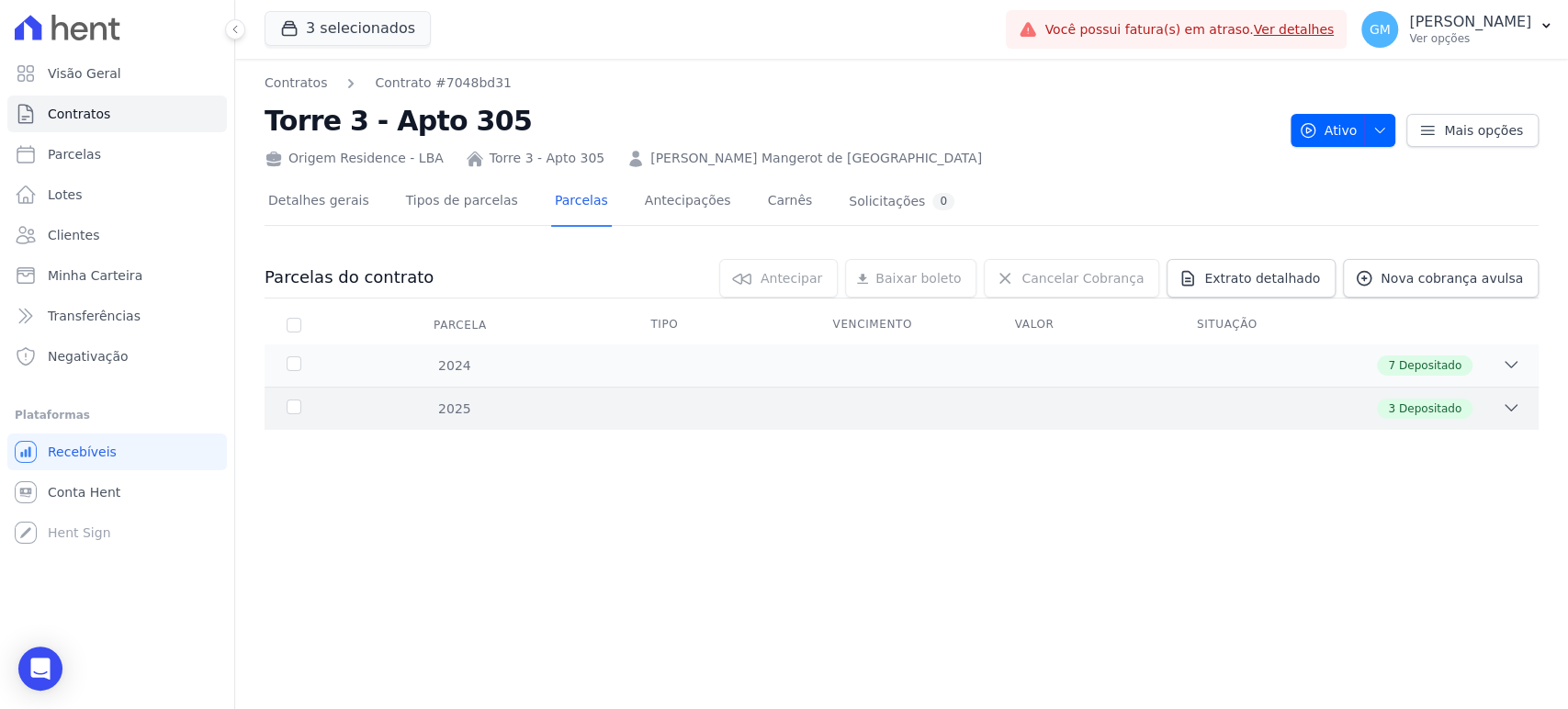
click at [1359, 401] on div "3 Depositado" at bounding box center [964, 408] width 1112 height 20
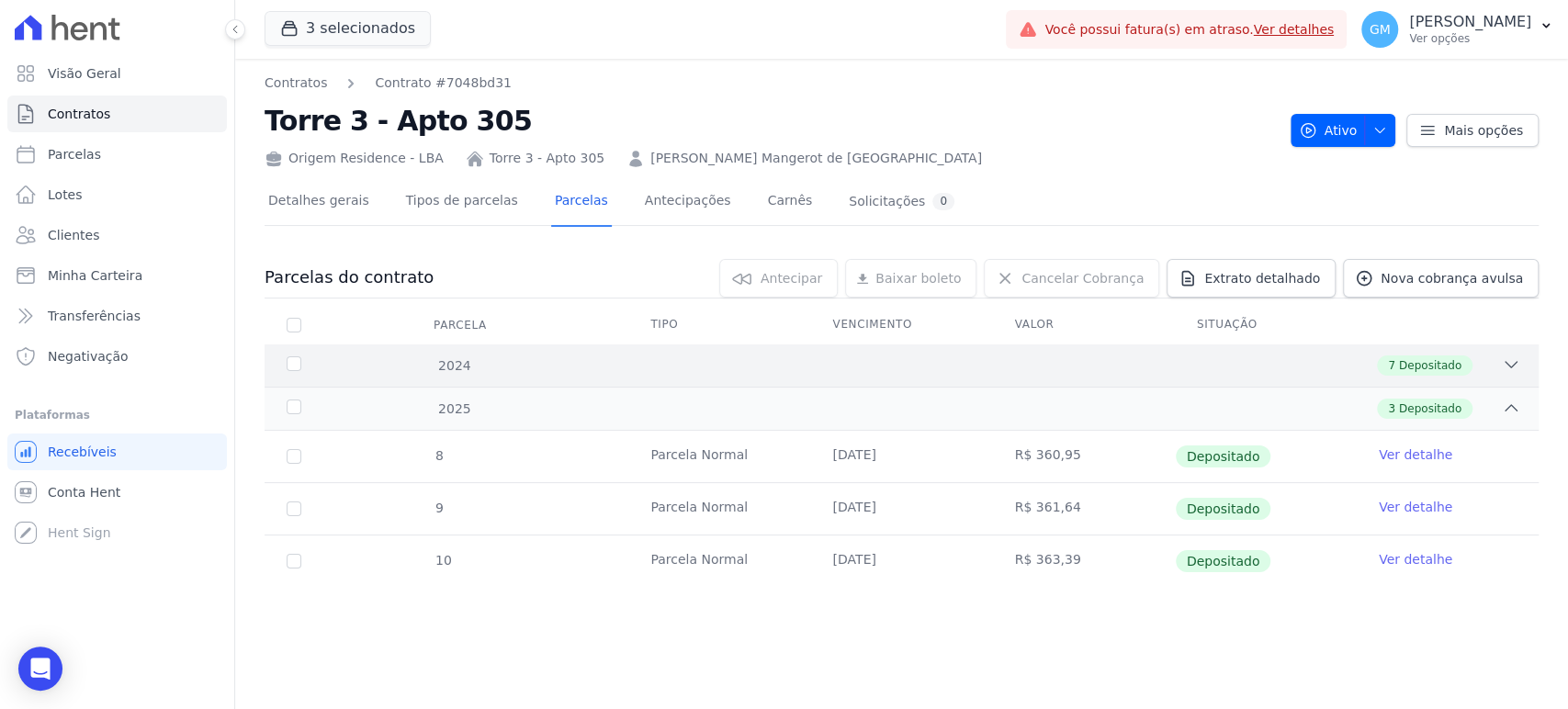
click at [508, 374] on div "7 Depositado" at bounding box center [964, 365] width 1112 height 20
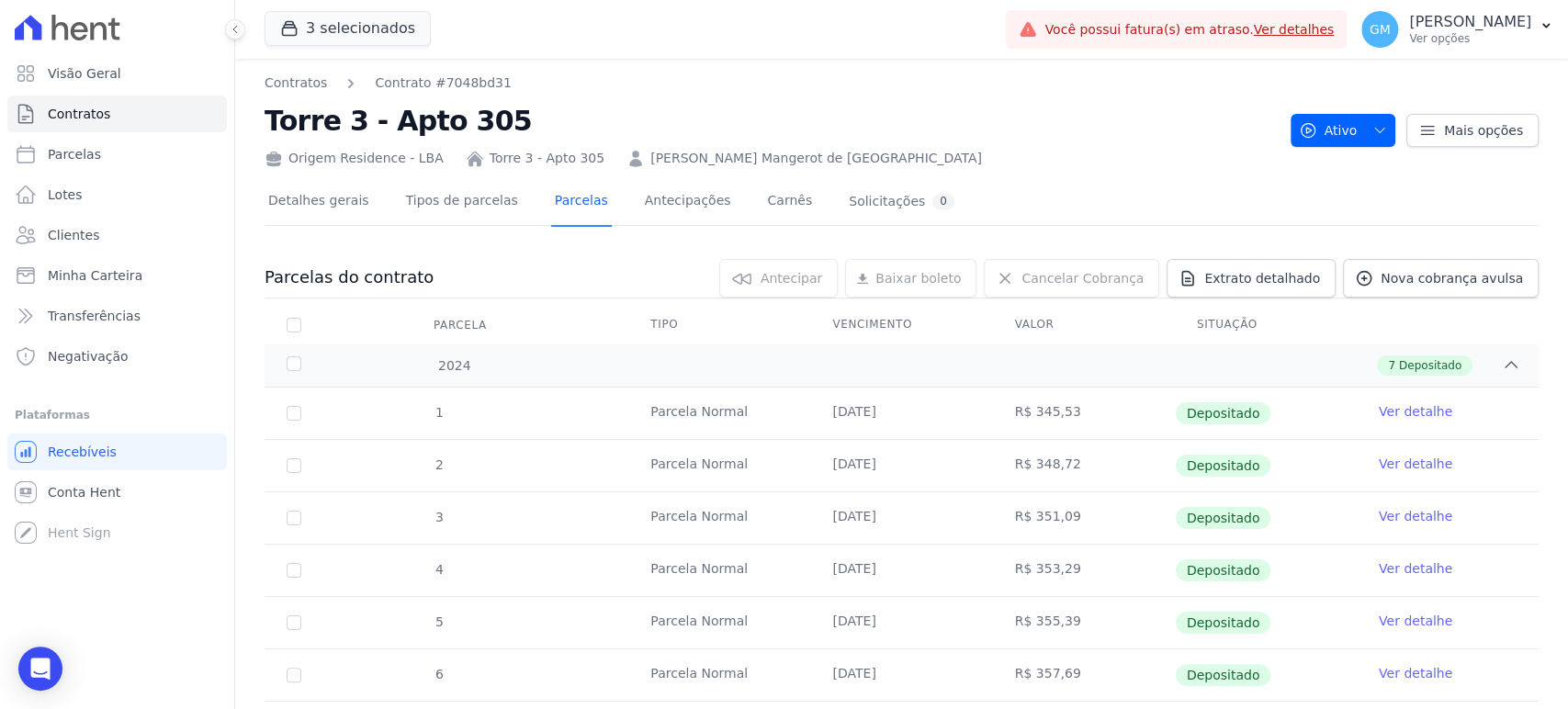
scroll to position [296, 0]
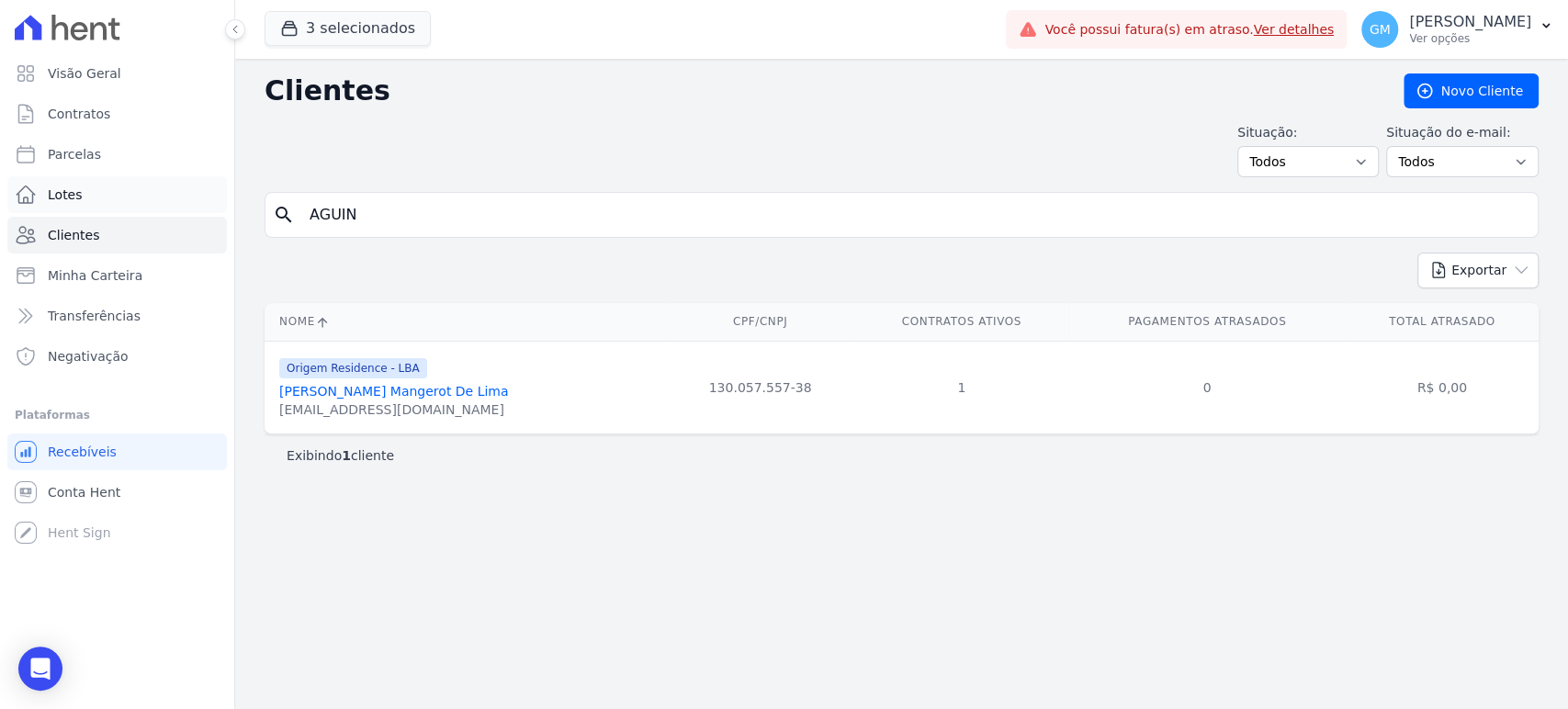
drag, startPoint x: 214, startPoint y: 203, endPoint x: 134, endPoint y: 188, distance: 81.4
click at [132, 190] on div "Visão Geral Contratos [GEOGRAPHIC_DATA] Lotes Clientes Minha Carteira Transferê…" at bounding box center [784, 354] width 1568 height 709
click at [1070, 505] on div "Clientes [GEOGRAPHIC_DATA] Situação: Todos Adimplentes Inadimplentes Situação d…" at bounding box center [902, 384] width 1333 height 650
click at [421, 219] on input "search" at bounding box center [914, 214] width 1232 height 37
drag, startPoint x: 431, startPoint y: 213, endPoint x: 213, endPoint y: 147, distance: 227.8
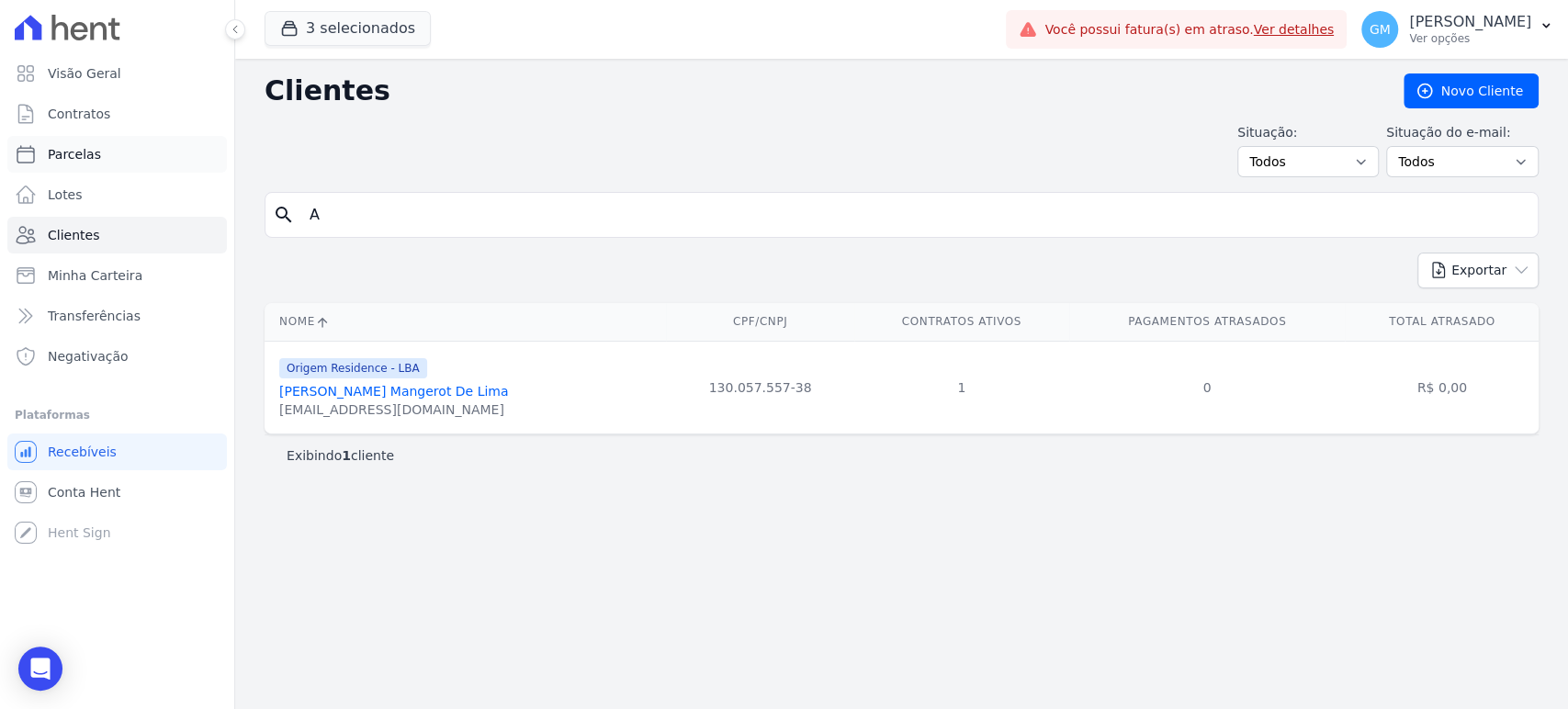
click at [68, 161] on div "Visão Geral Contratos [GEOGRAPHIC_DATA] Lotes Clientes Minha Carteira Transferê…" at bounding box center [784, 354] width 1568 height 709
click at [1151, 220] on input "A" at bounding box center [914, 214] width 1232 height 37
type input "[PERSON_NAME]"
click at [1483, 228] on input "[PERSON_NAME]" at bounding box center [914, 214] width 1232 height 37
click at [1281, 220] on input "[PERSON_NAME]" at bounding box center [914, 214] width 1232 height 37
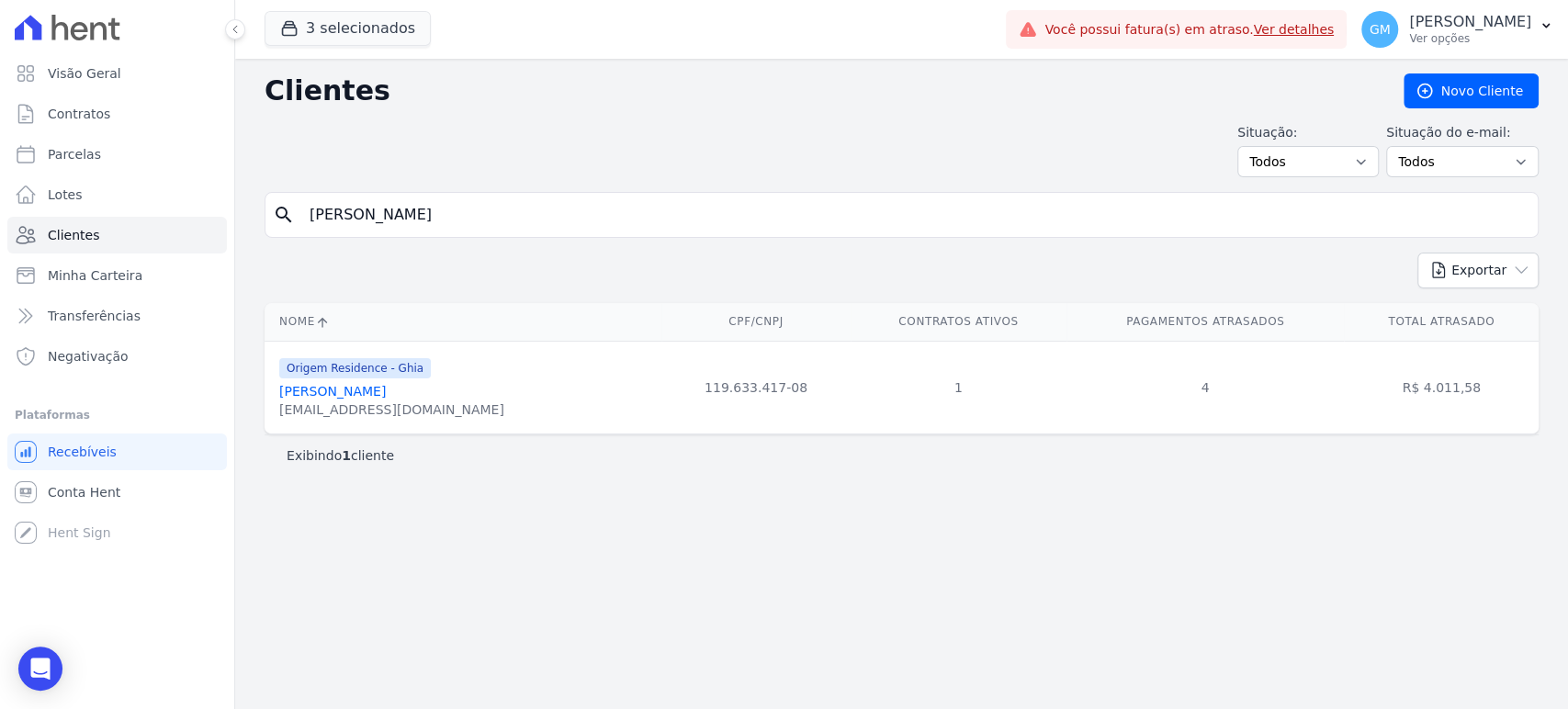
click at [386, 396] on link "[PERSON_NAME]" at bounding box center [333, 391] width 107 height 14
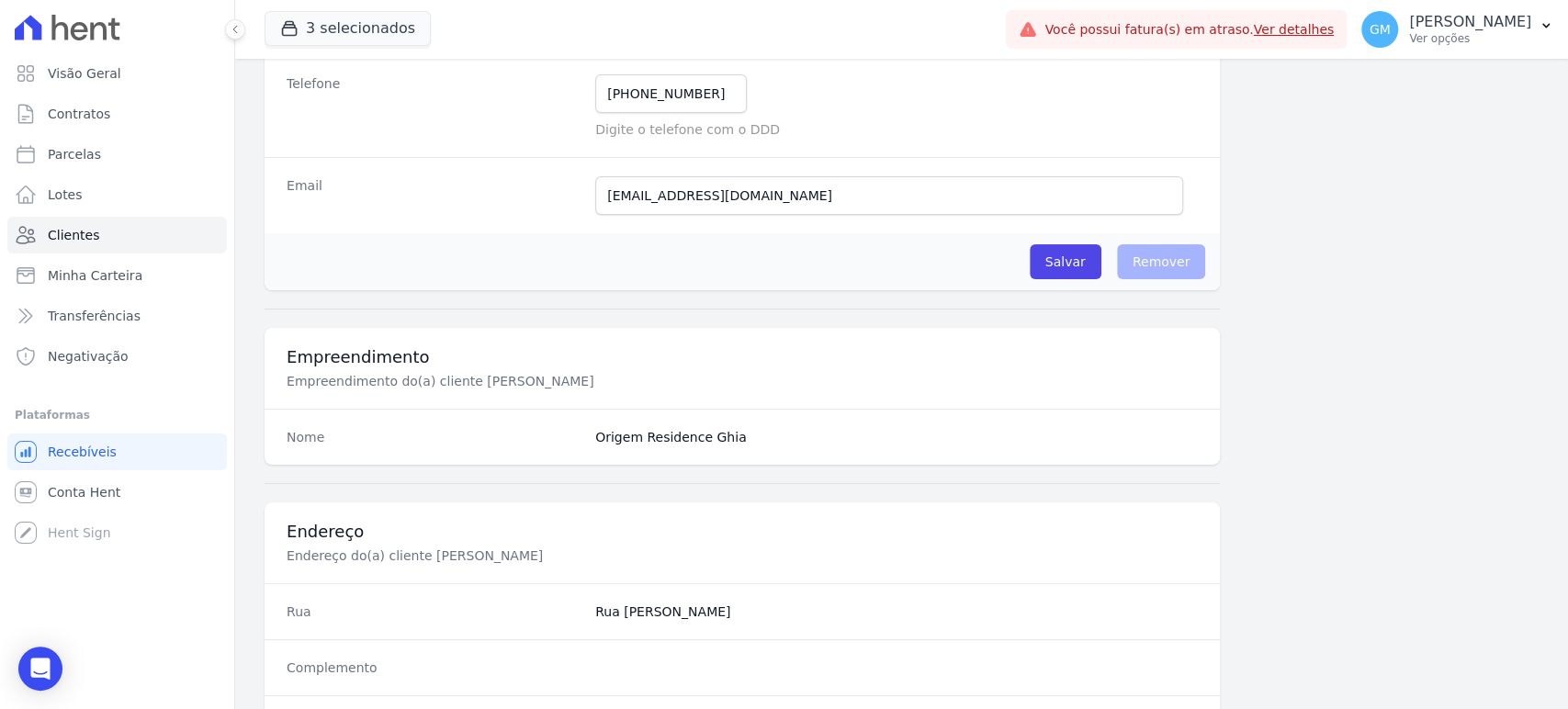
scroll to position [1005, 0]
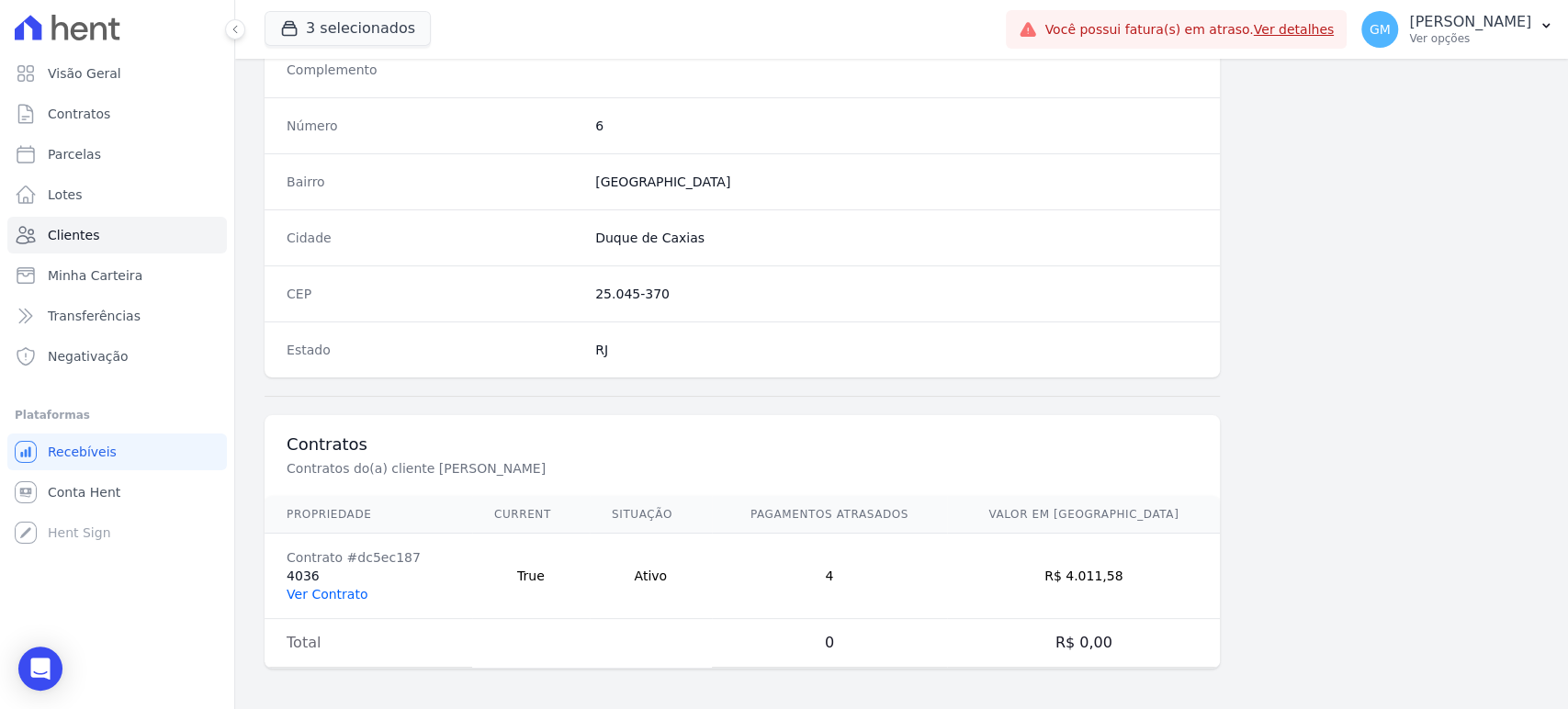
click at [326, 594] on link "Ver Contrato" at bounding box center [327, 594] width 81 height 14
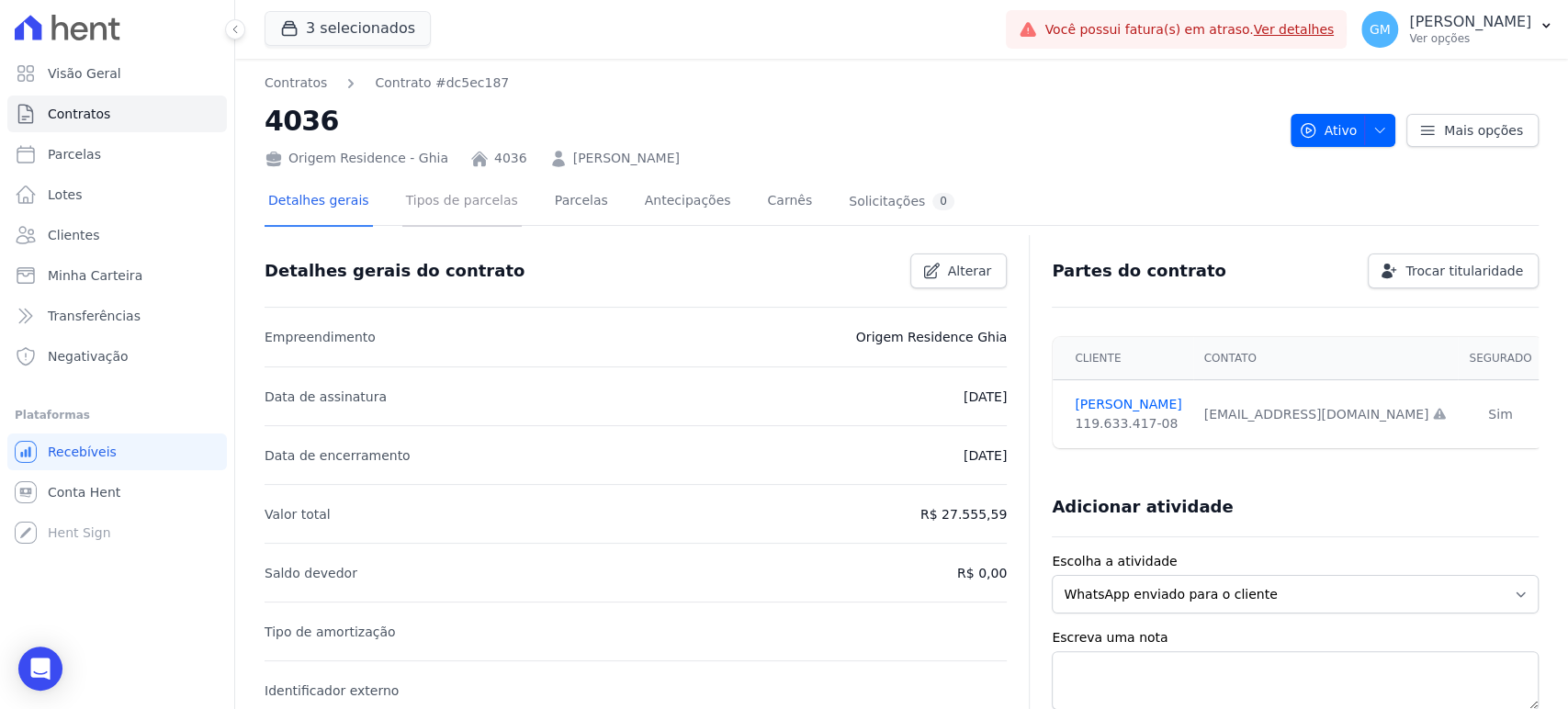
click at [452, 203] on link "Tipos de parcelas" at bounding box center [461, 202] width 119 height 49
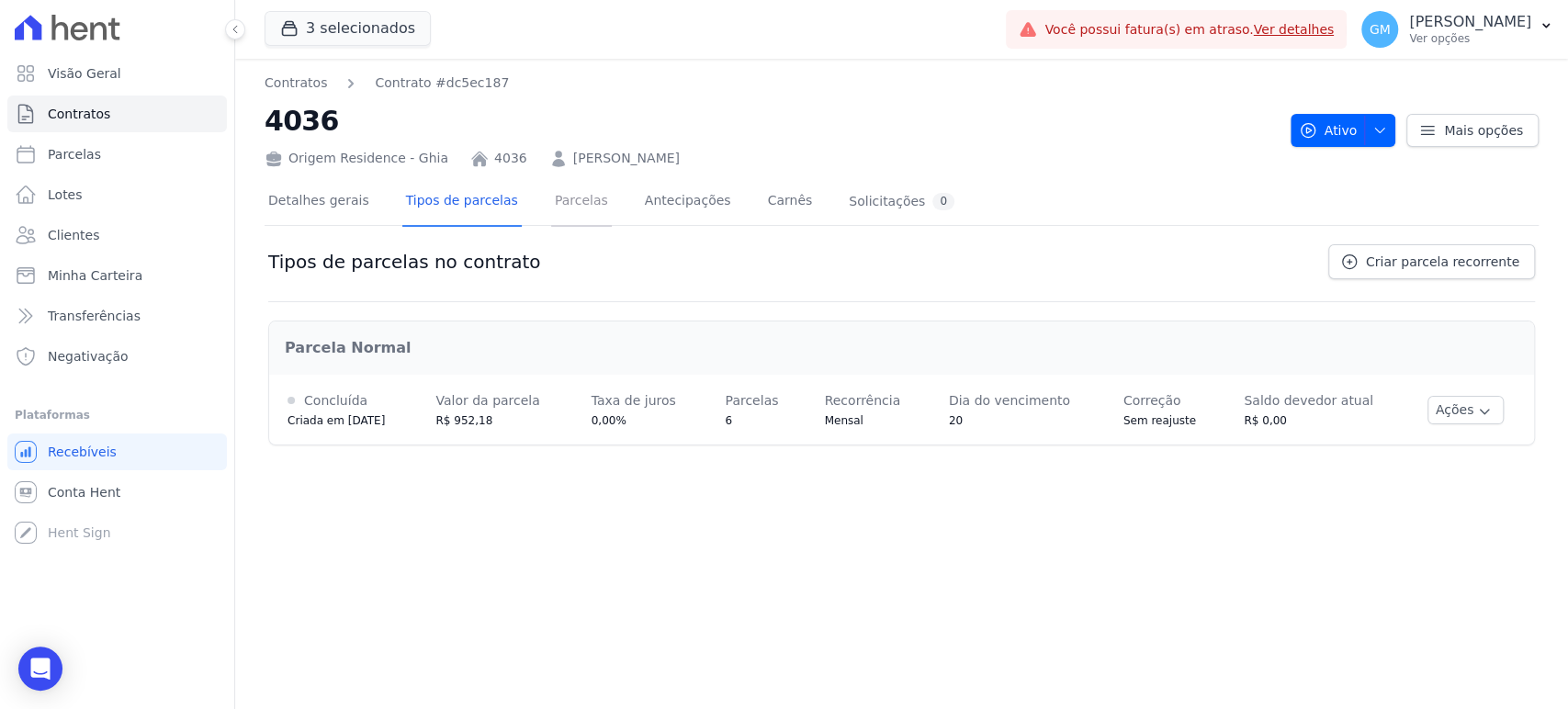
click at [562, 196] on link "Parcelas" at bounding box center [581, 202] width 61 height 49
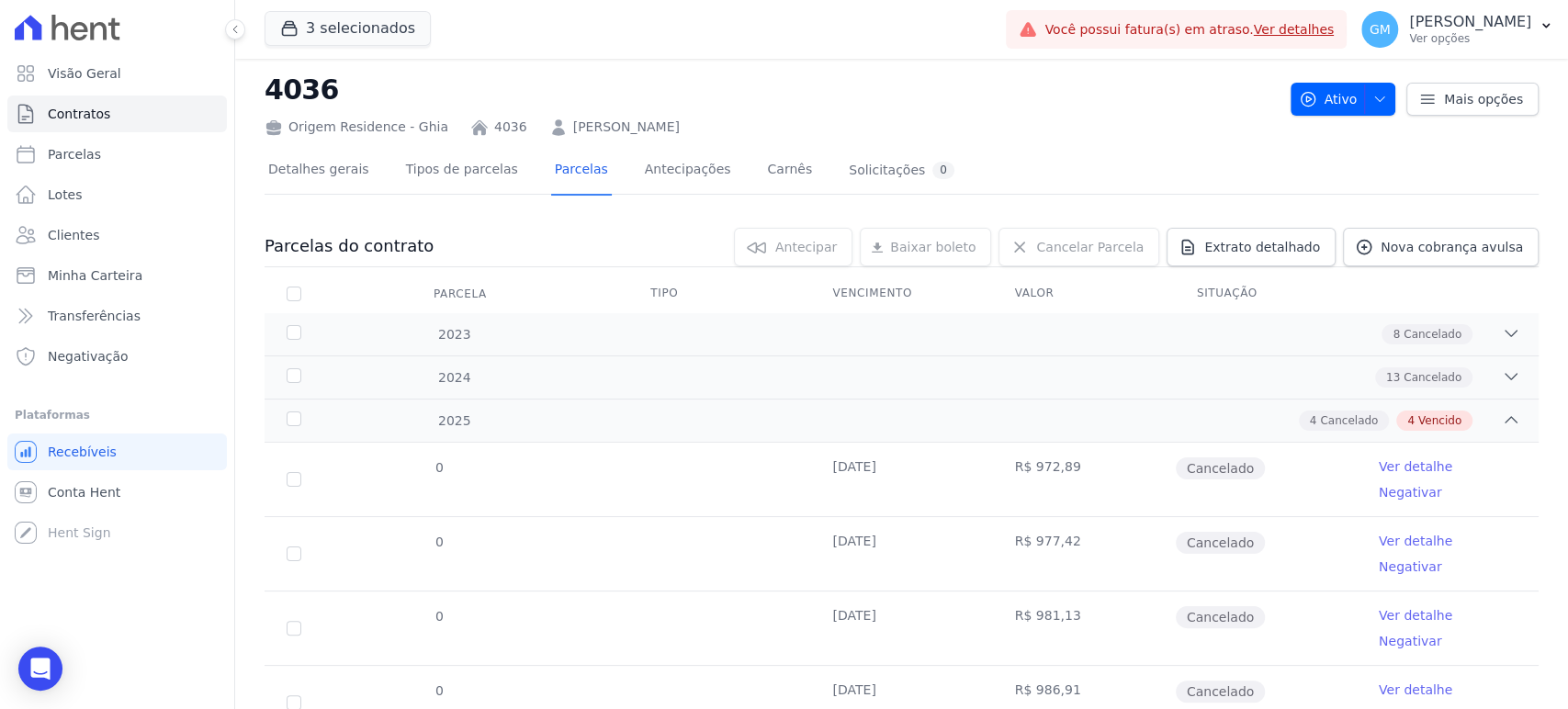
scroll to position [235, 0]
